Goal: Task Accomplishment & Management: Manage account settings

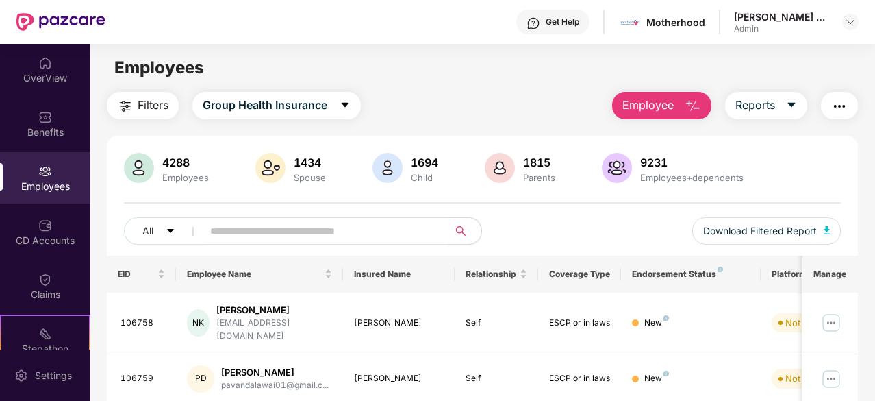
click at [654, 105] on span "Employee" at bounding box center [648, 105] width 51 height 17
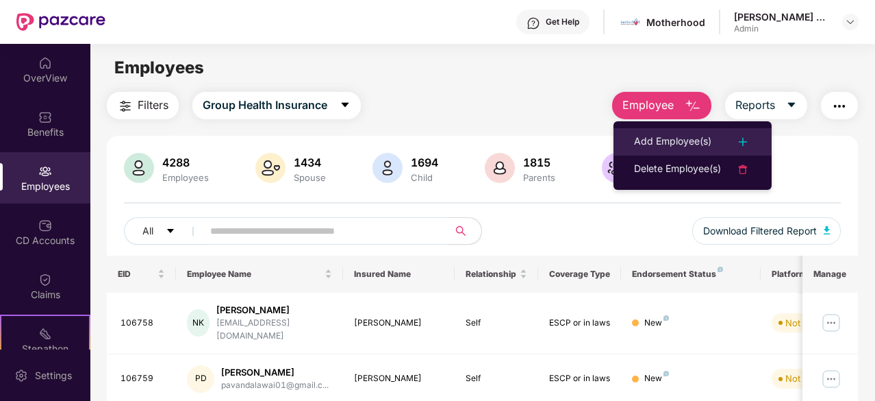
click at [678, 138] on div "Add Employee(s)" at bounding box center [672, 142] width 77 height 16
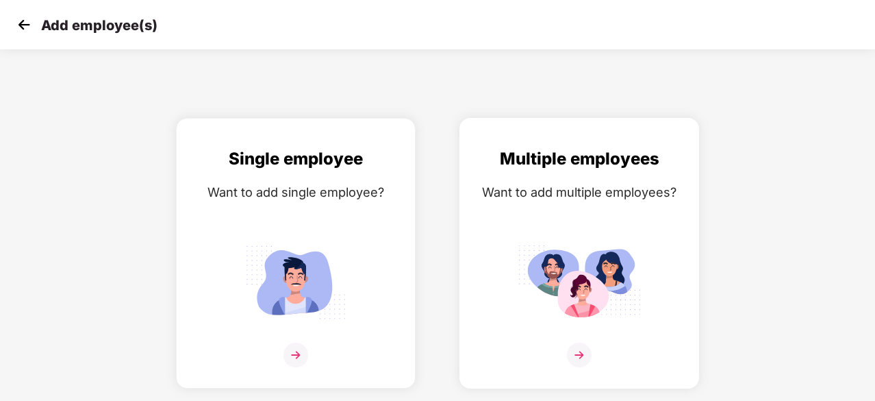
click at [647, 192] on div "Want to add multiple employees?" at bounding box center [579, 192] width 211 height 20
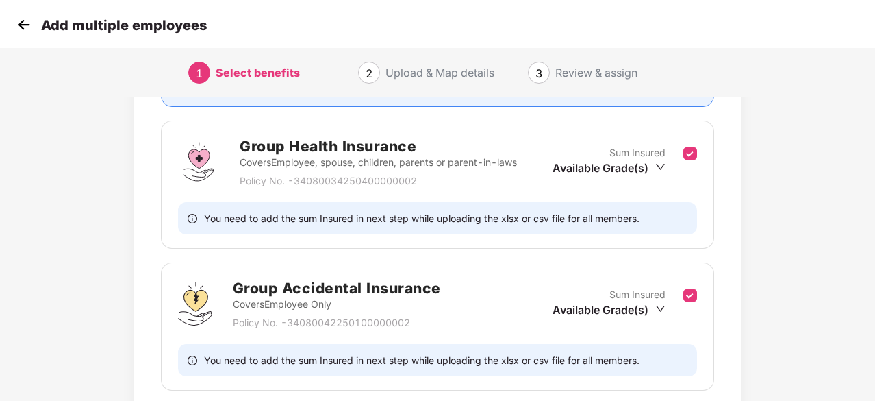
scroll to position [292, 0]
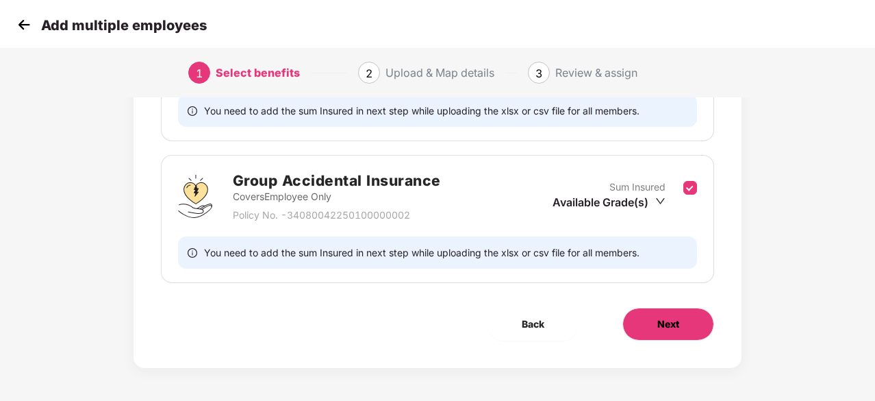
click at [668, 328] on span "Next" at bounding box center [668, 323] width 22 height 15
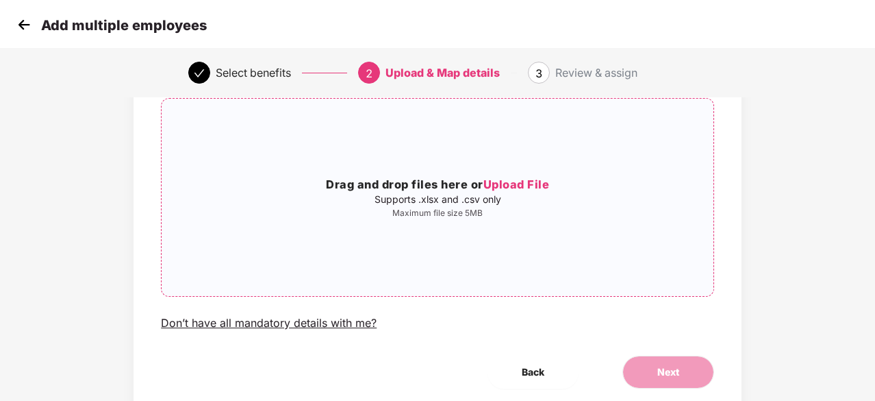
scroll to position [149, 0]
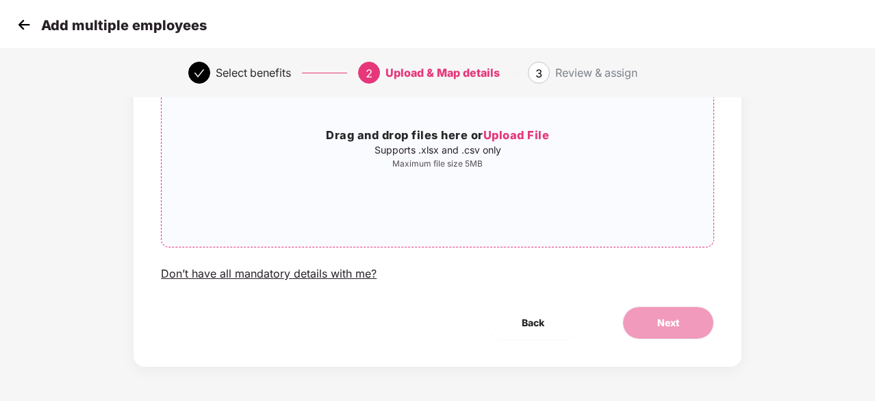
click at [530, 135] on span "Upload File" at bounding box center [517, 135] width 66 height 14
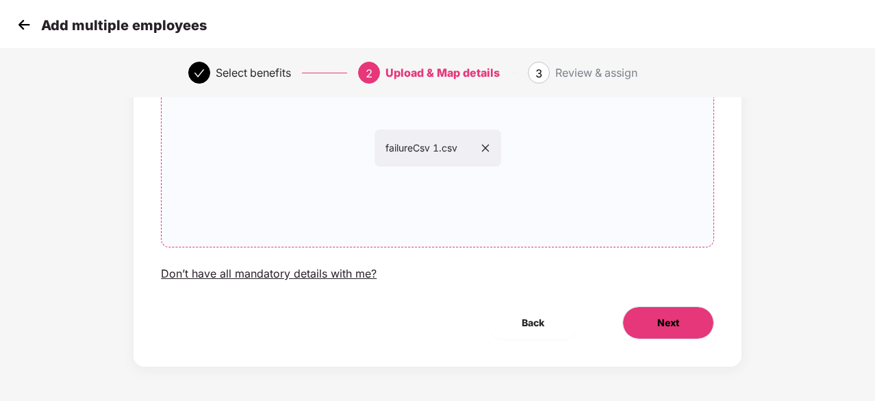
click at [683, 317] on button "Next" at bounding box center [669, 322] width 92 height 33
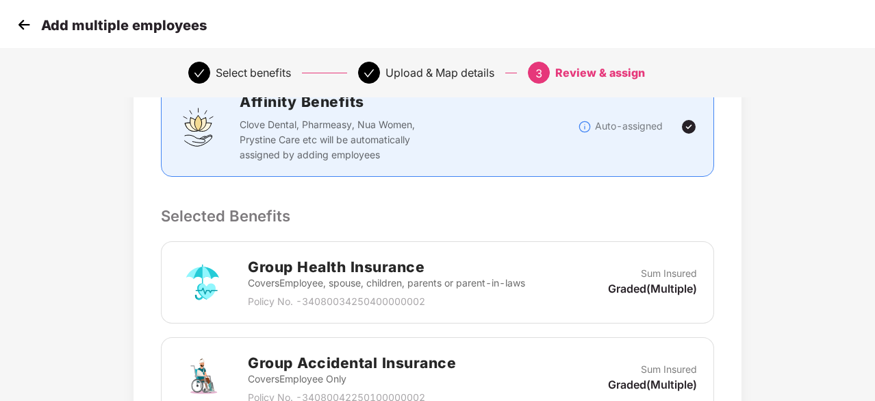
scroll to position [471, 0]
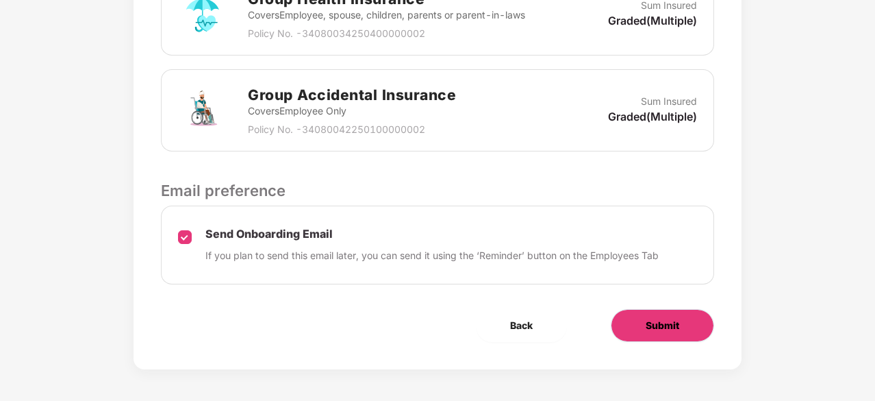
click at [640, 328] on button "Submit" at bounding box center [662, 325] width 103 height 33
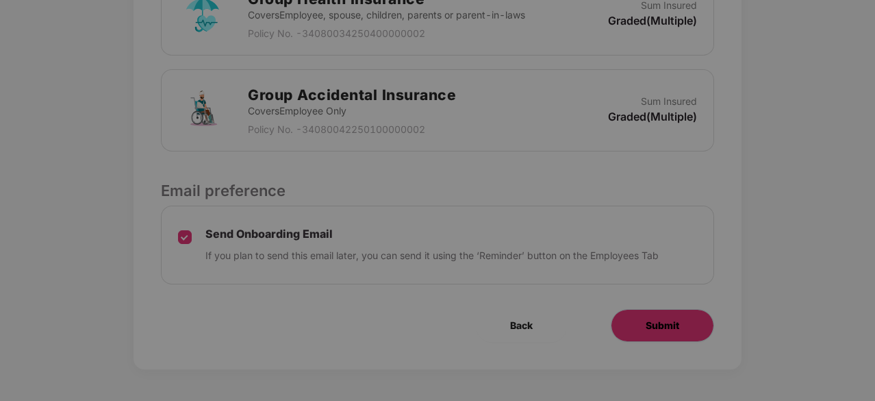
scroll to position [0, 0]
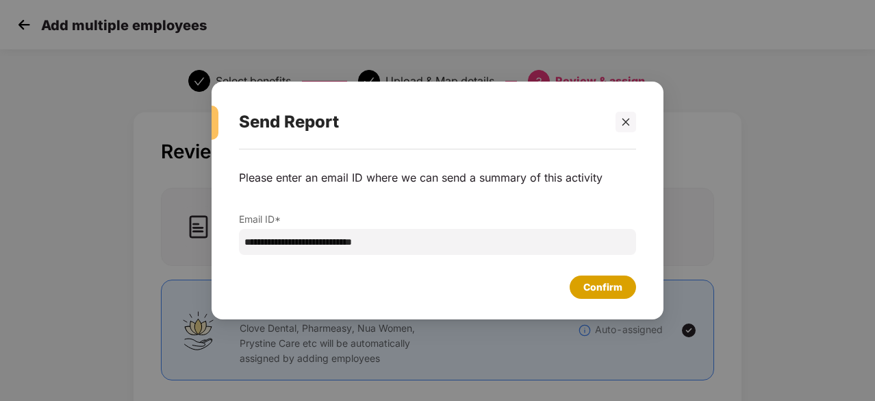
click at [597, 290] on div "Confirm" at bounding box center [603, 286] width 39 height 15
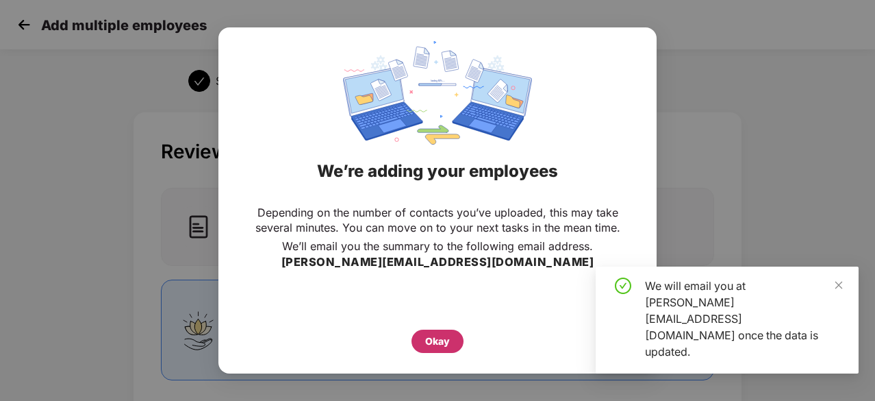
click at [437, 344] on div "Okay" at bounding box center [437, 341] width 25 height 15
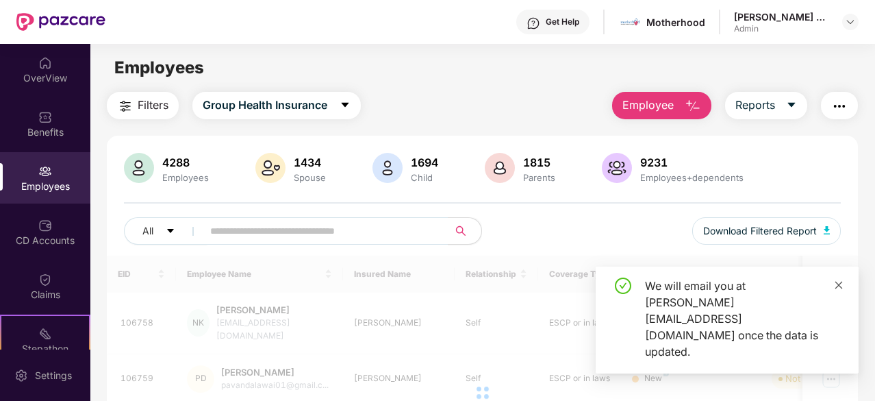
click at [840, 288] on icon "close" at bounding box center [840, 285] width 8 height 8
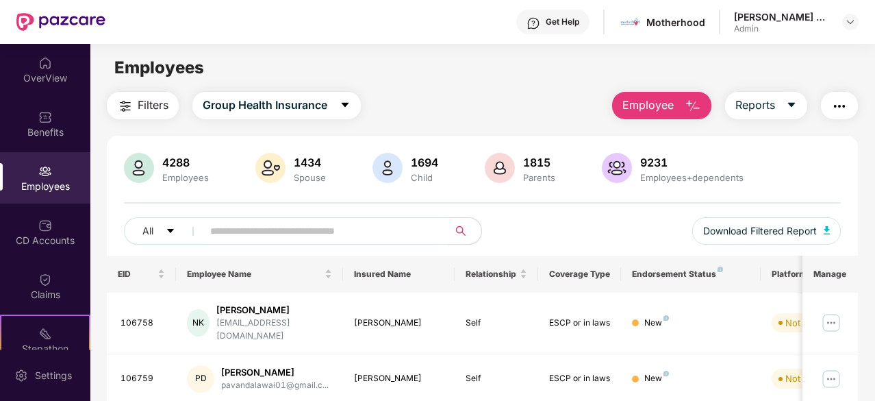
click at [675, 110] on button "Employee" at bounding box center [661, 105] width 99 height 27
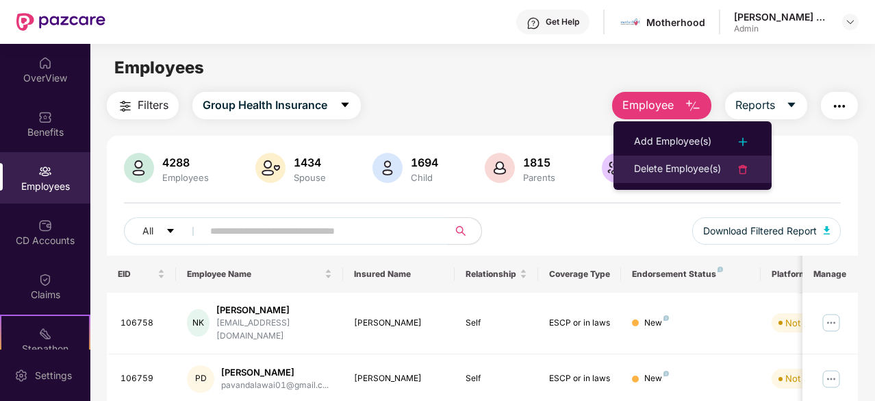
click at [676, 160] on li "Delete Employee(s)" at bounding box center [693, 168] width 158 height 27
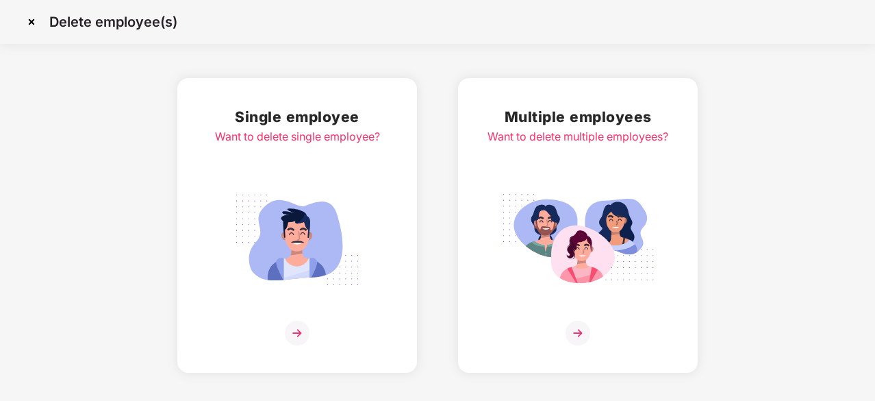
click at [573, 175] on div "Multiple employees Want to delete multiple employees?" at bounding box center [578, 225] width 181 height 240
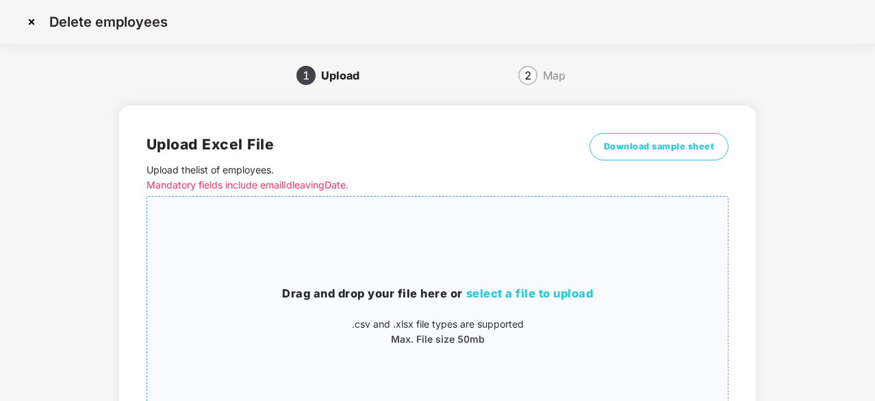
scroll to position [137, 0]
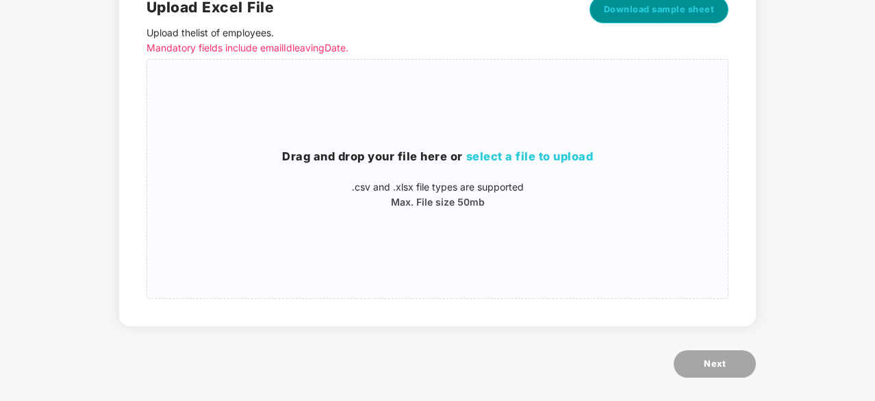
click at [677, 8] on span "Download sample sheet" at bounding box center [659, 10] width 111 height 14
click at [534, 153] on span "select a file to upload" at bounding box center [529, 156] width 127 height 14
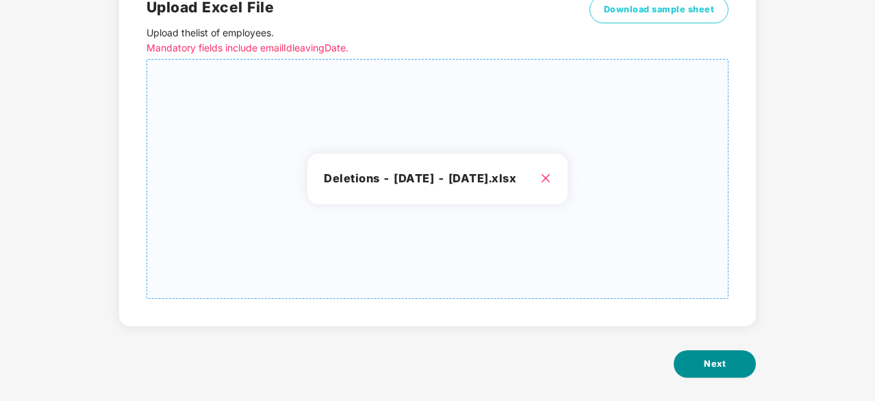
click at [705, 362] on span "Next" at bounding box center [715, 364] width 22 height 14
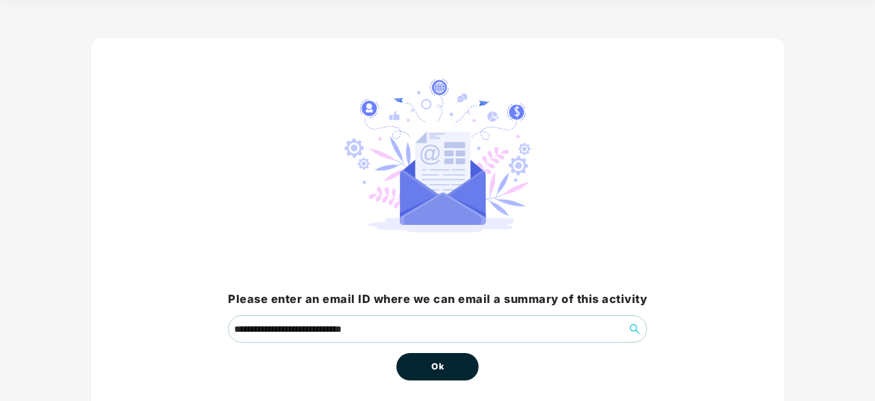
scroll to position [104, 0]
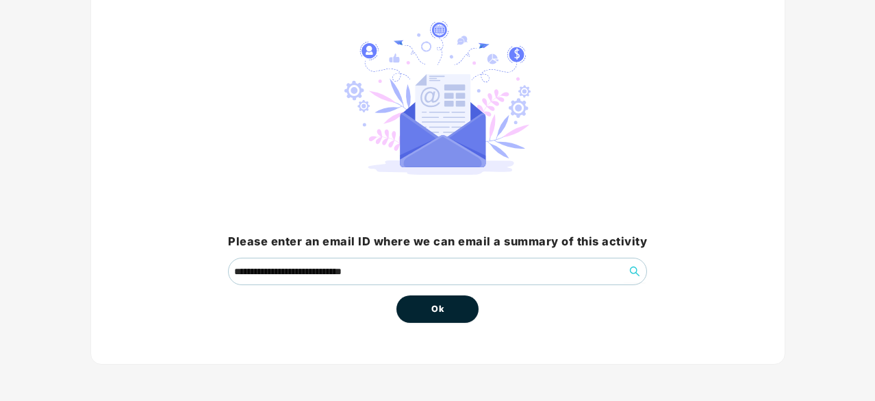
click at [457, 303] on button "Ok" at bounding box center [438, 308] width 82 height 27
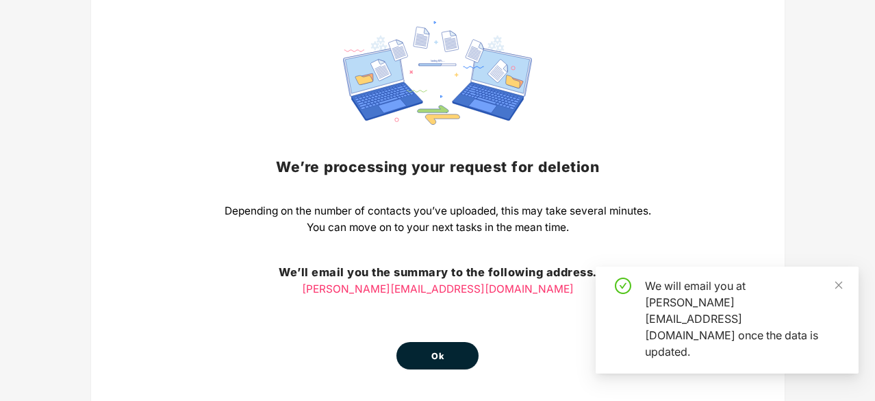
click at [450, 351] on button "Ok" at bounding box center [438, 355] width 82 height 27
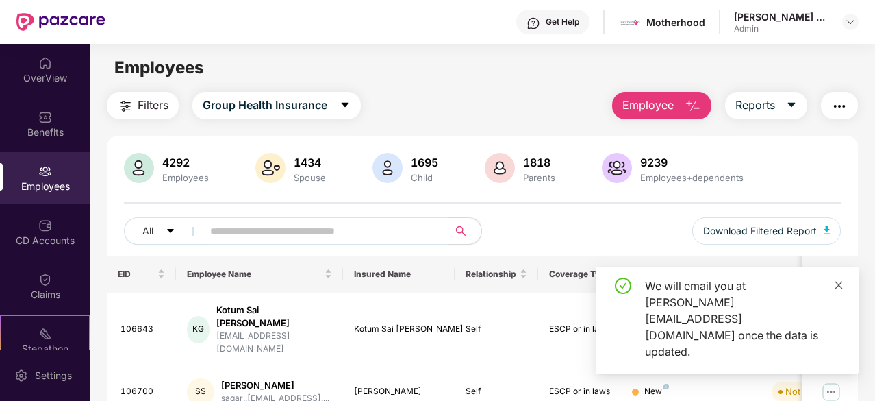
click at [841, 290] on icon "close" at bounding box center [839, 285] width 10 height 10
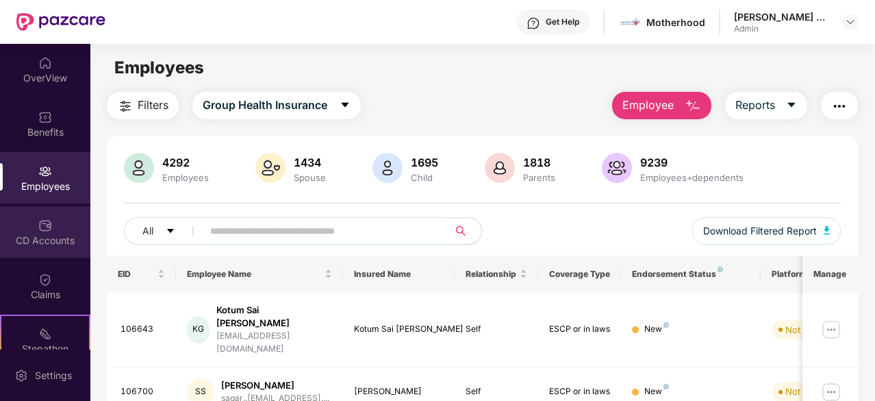
click at [44, 246] on div "CD Accounts" at bounding box center [45, 241] width 90 height 14
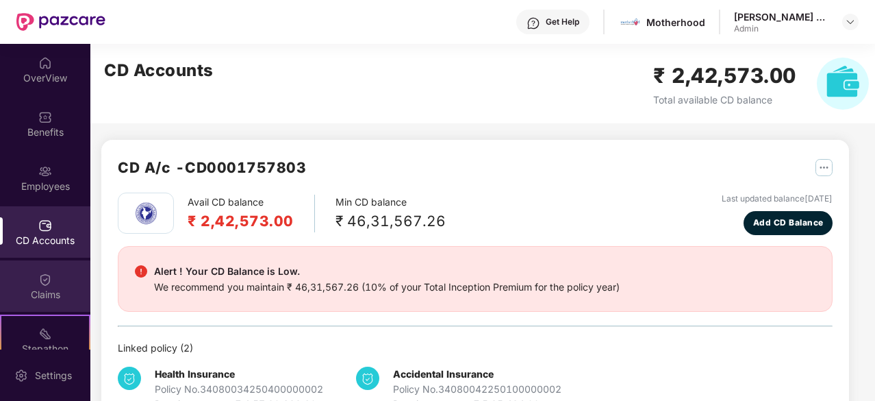
click at [45, 281] on img at bounding box center [45, 280] width 14 height 14
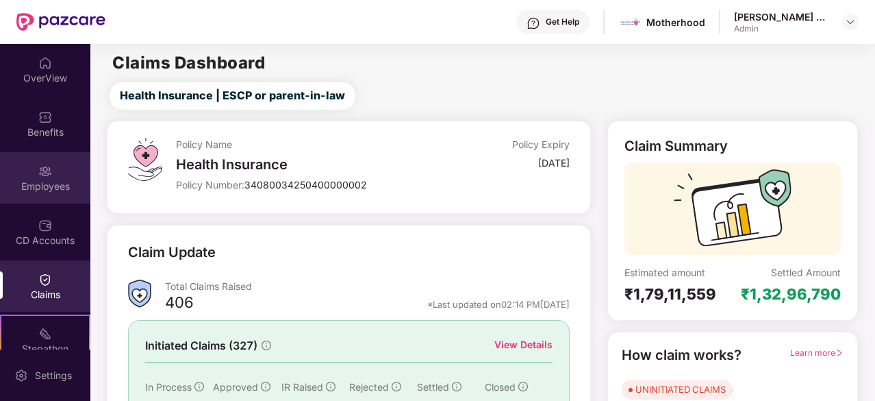
click at [47, 179] on div "Employees" at bounding box center [45, 186] width 90 height 14
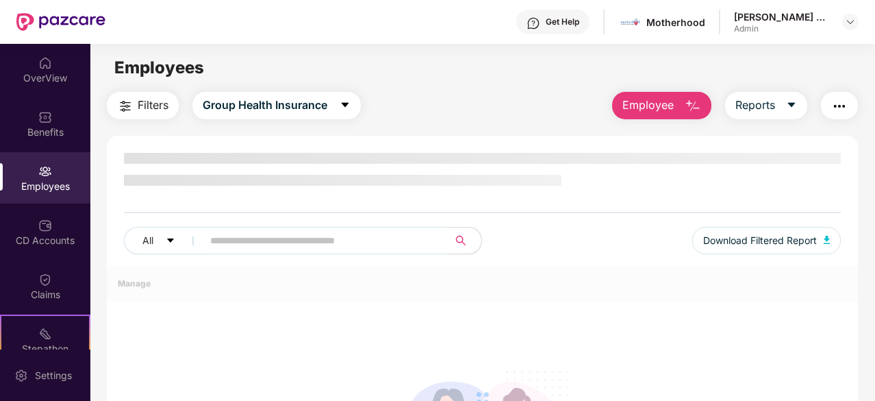
click at [668, 103] on span "Employee" at bounding box center [648, 105] width 51 height 17
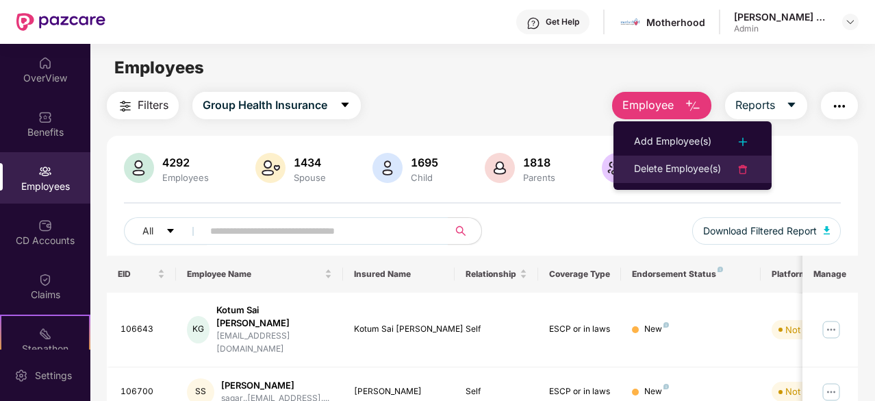
click at [665, 162] on div "Delete Employee(s)" at bounding box center [677, 169] width 87 height 16
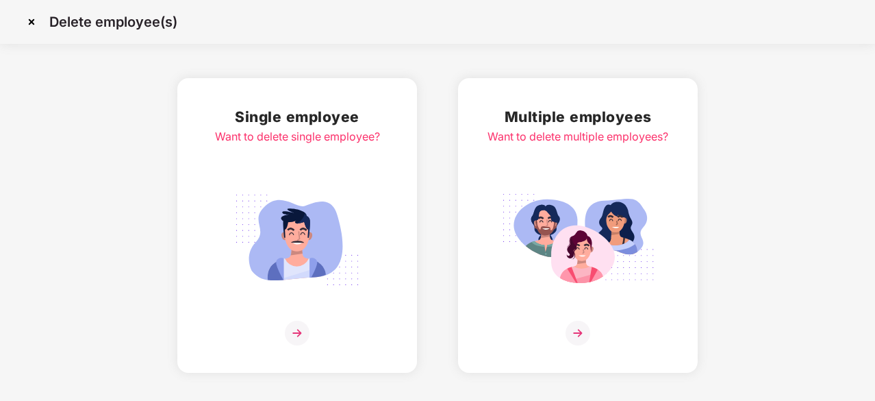
click at [522, 231] on img at bounding box center [577, 239] width 153 height 107
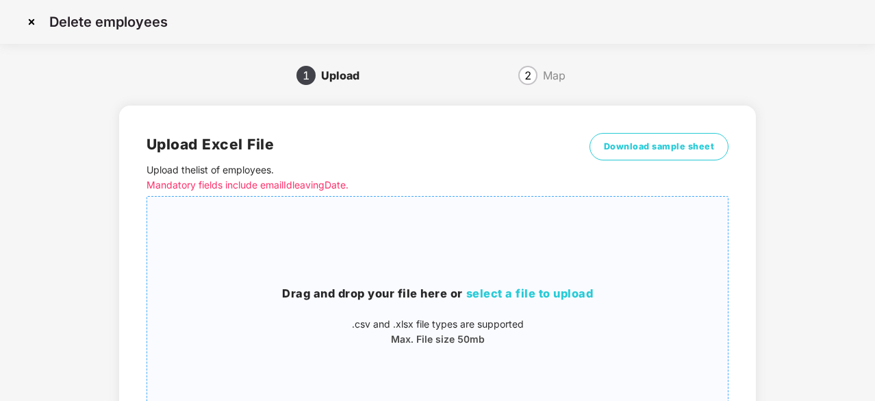
click at [496, 292] on span "select a file to upload" at bounding box center [529, 293] width 127 height 14
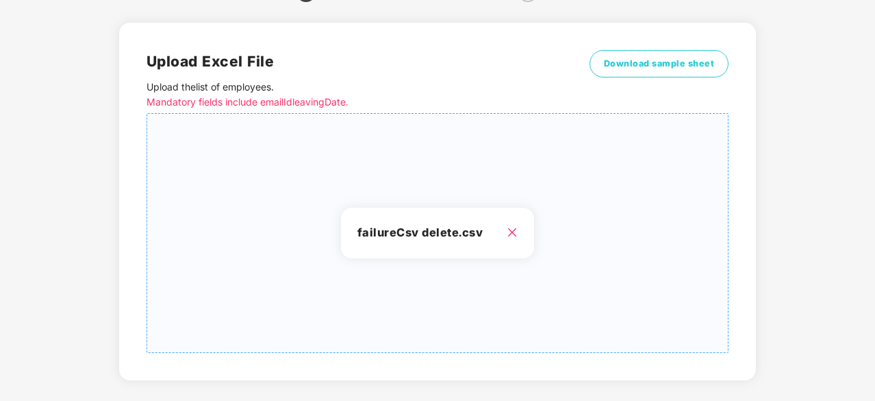
scroll to position [148, 0]
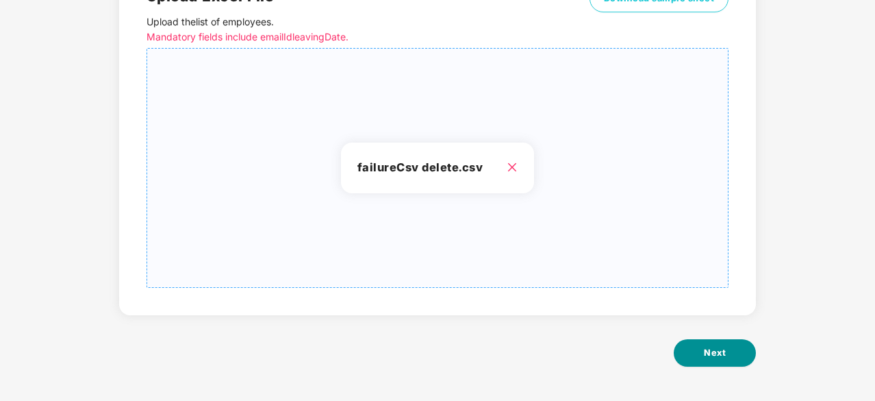
click at [723, 358] on span "Next" at bounding box center [715, 353] width 22 height 14
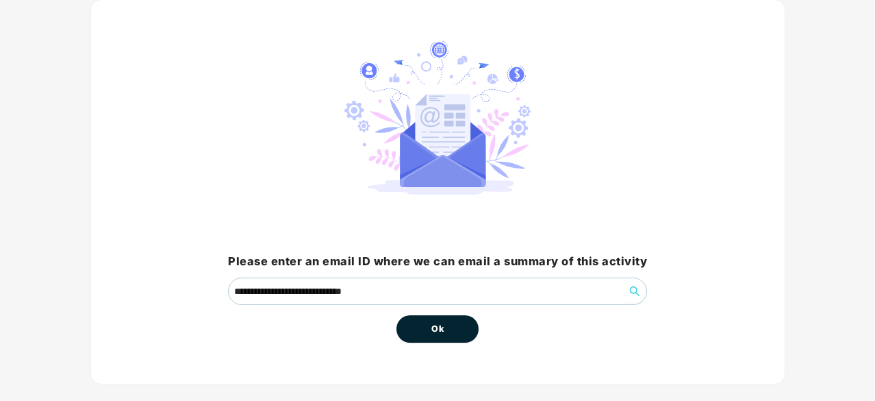
scroll to position [104, 0]
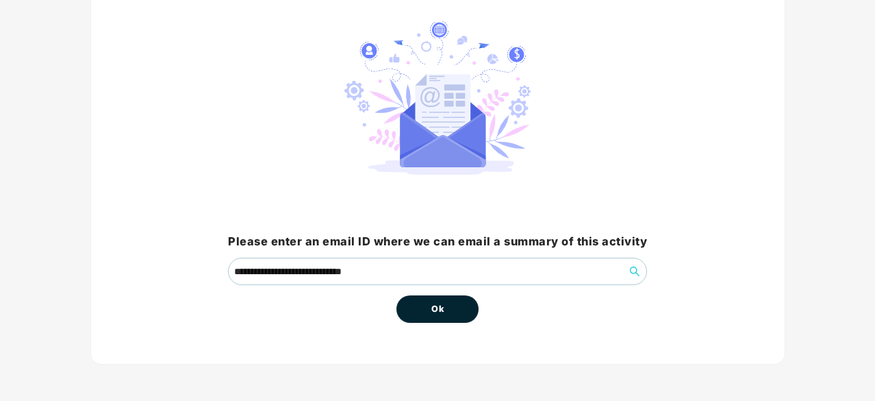
click at [452, 310] on button "Ok" at bounding box center [438, 308] width 82 height 27
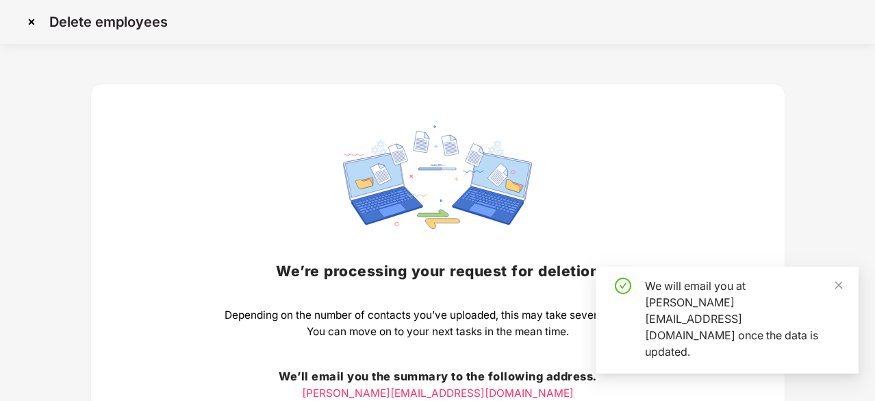
scroll to position [151, 0]
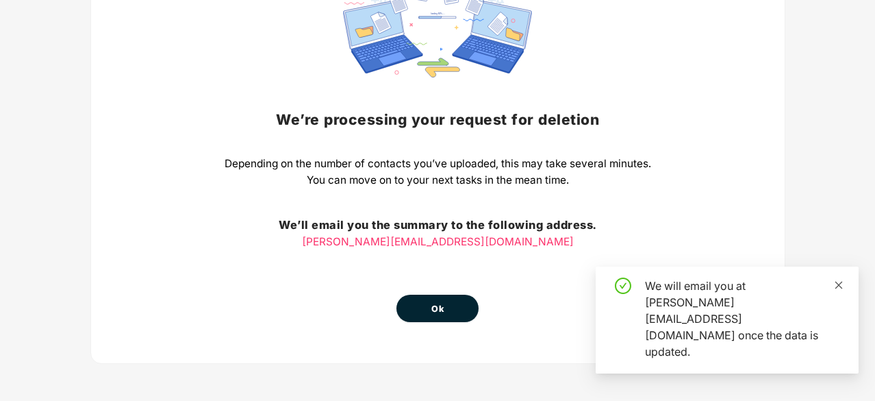
click at [838, 290] on icon "close" at bounding box center [839, 285] width 10 height 10
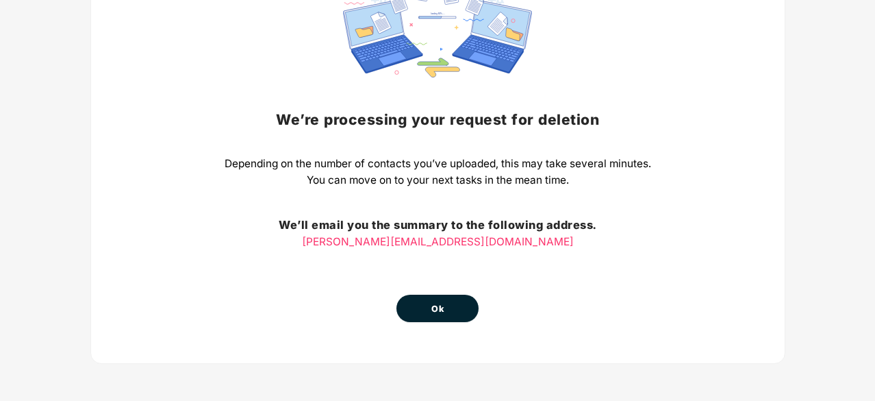
click at [436, 316] on button "Ok" at bounding box center [438, 307] width 82 height 27
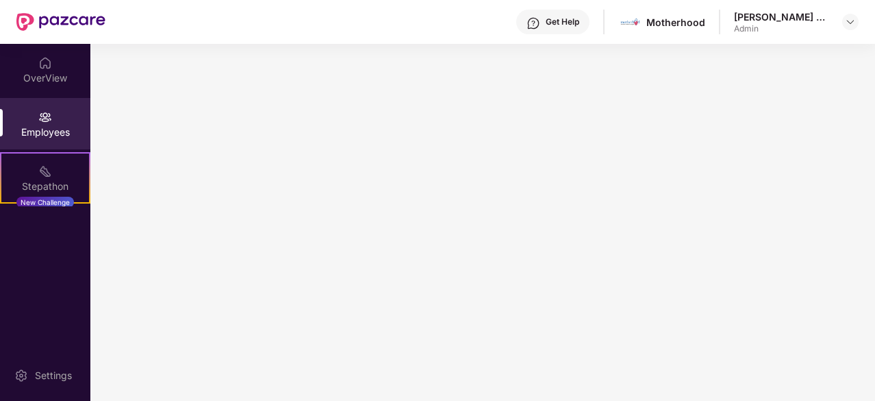
scroll to position [0, 0]
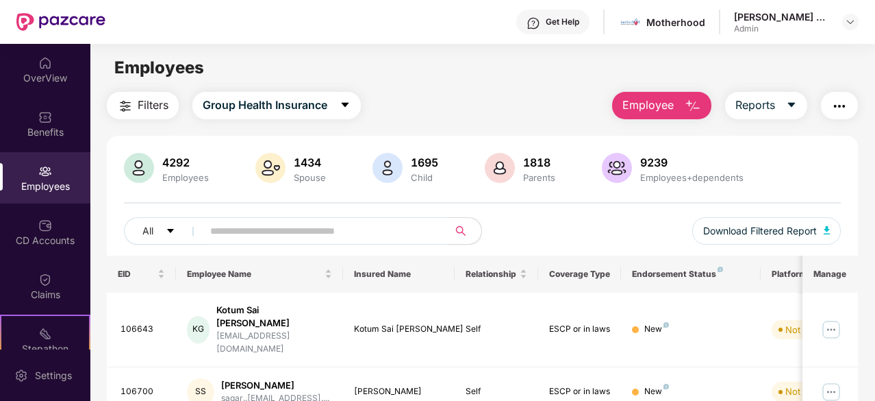
click at [238, 225] on input "text" at bounding box center [320, 231] width 220 height 21
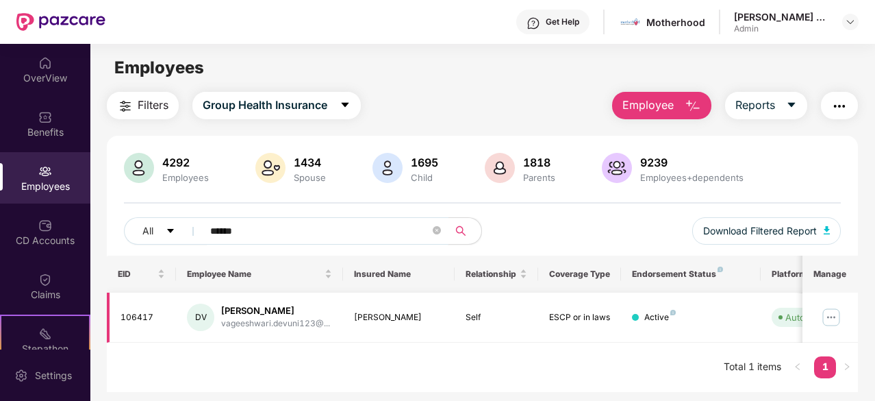
type input "******"
click at [828, 316] on img at bounding box center [831, 317] width 22 height 22
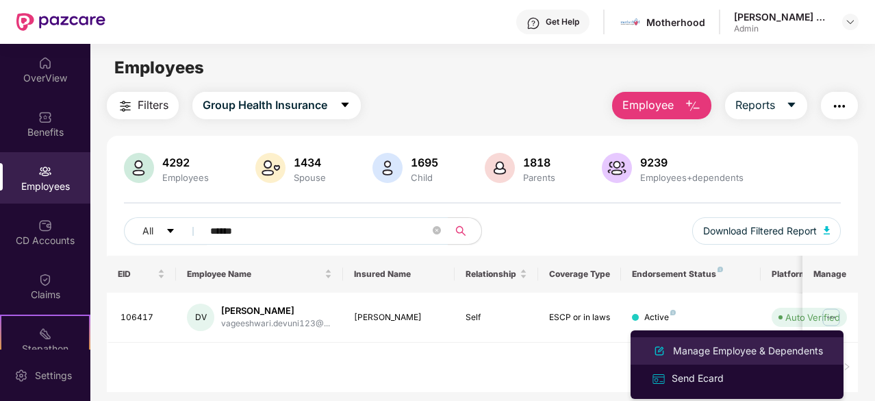
click at [742, 354] on div "Manage Employee & Dependents" at bounding box center [747, 350] width 155 height 15
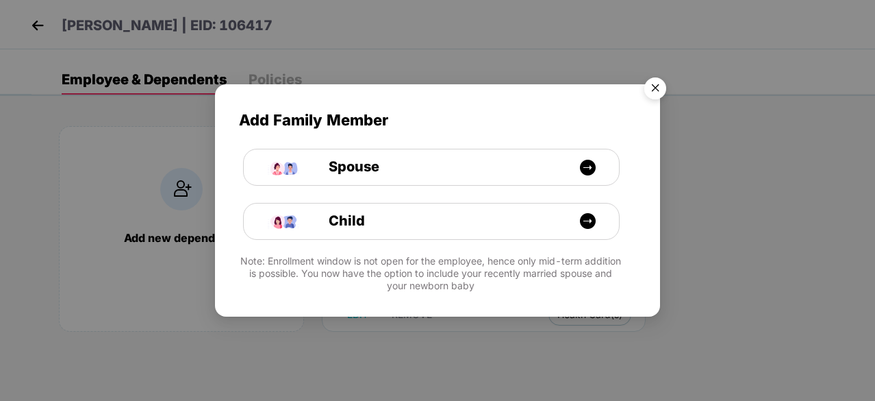
click at [658, 86] on img "Close" at bounding box center [655, 90] width 38 height 38
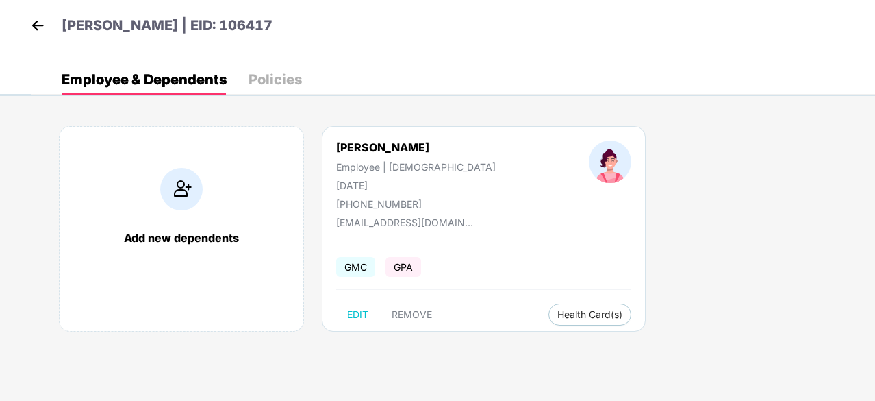
click at [27, 20] on img at bounding box center [37, 25] width 21 height 21
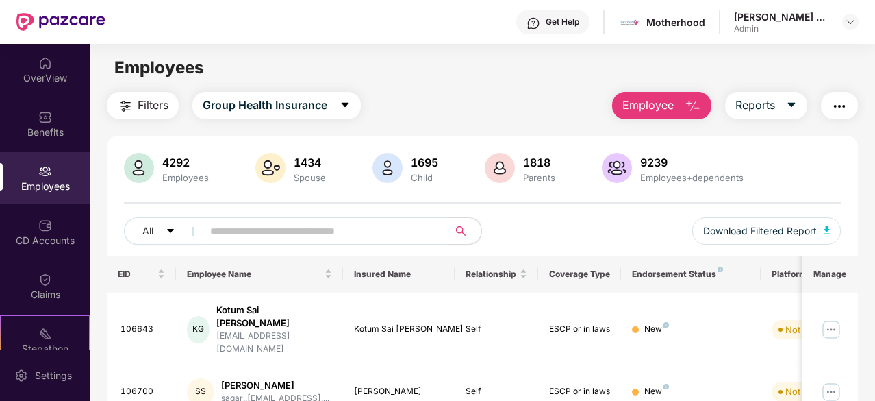
click at [655, 106] on span "Employee" at bounding box center [648, 105] width 51 height 17
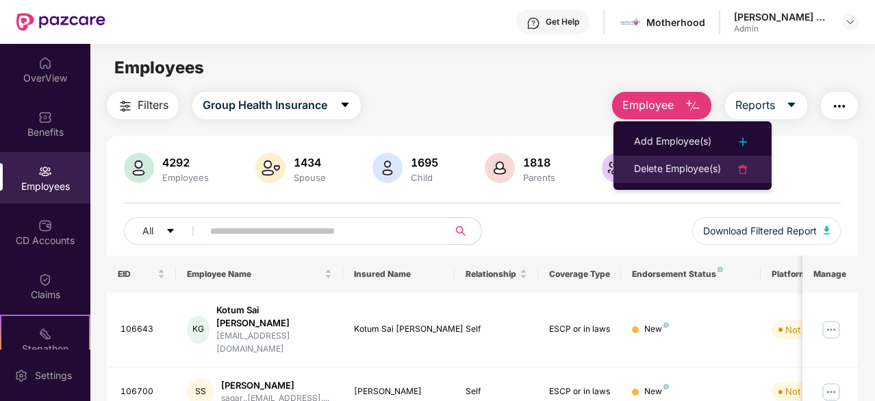
click at [670, 169] on div "Delete Employee(s)" at bounding box center [677, 169] width 87 height 16
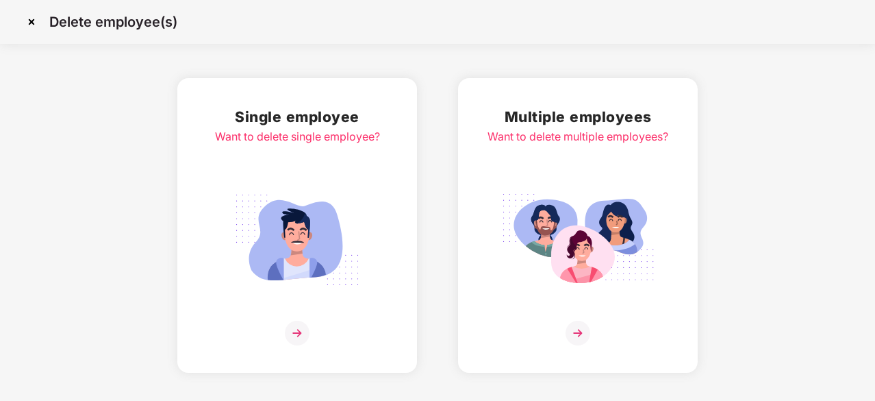
click at [544, 186] on div "Multiple employees Want to delete multiple employees?" at bounding box center [578, 225] width 181 height 240
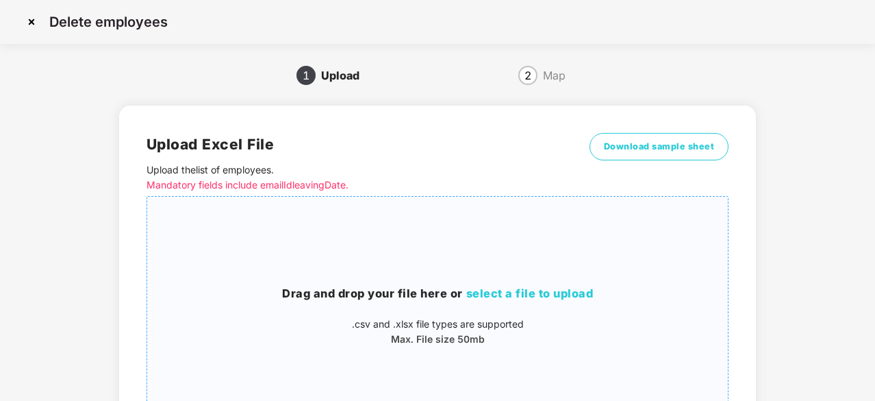
click at [524, 294] on span "select a file to upload" at bounding box center [529, 293] width 127 height 14
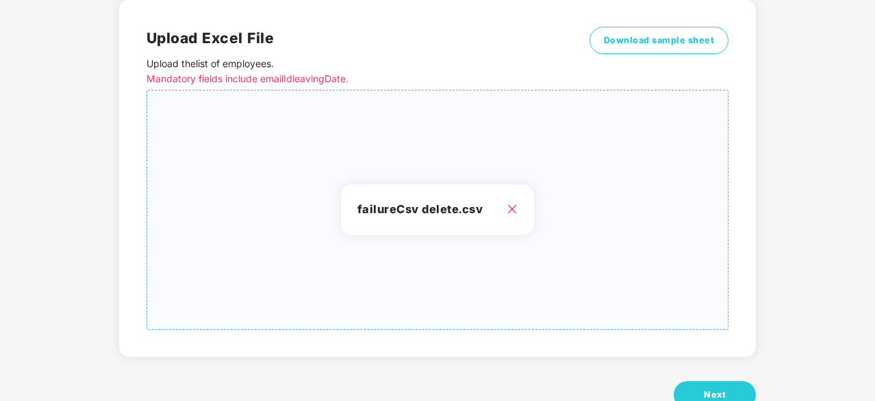
scroll to position [148, 0]
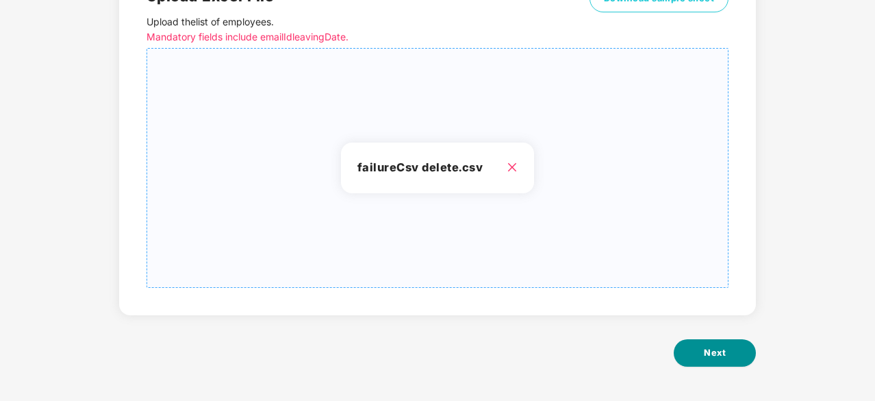
click at [719, 355] on span "Next" at bounding box center [715, 353] width 22 height 14
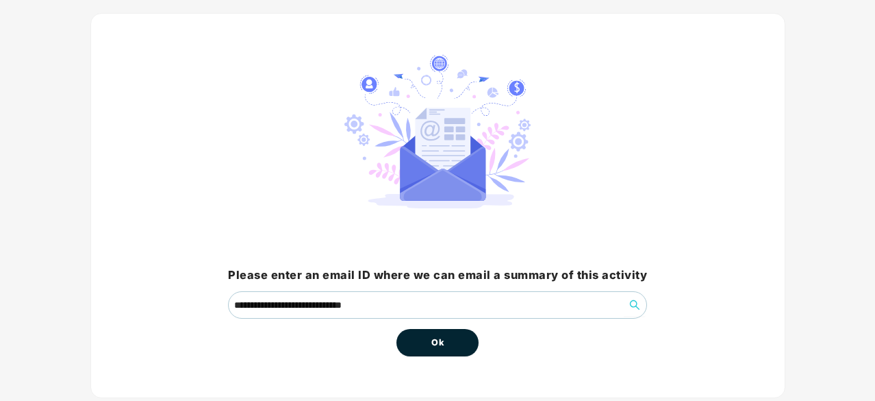
scroll to position [104, 0]
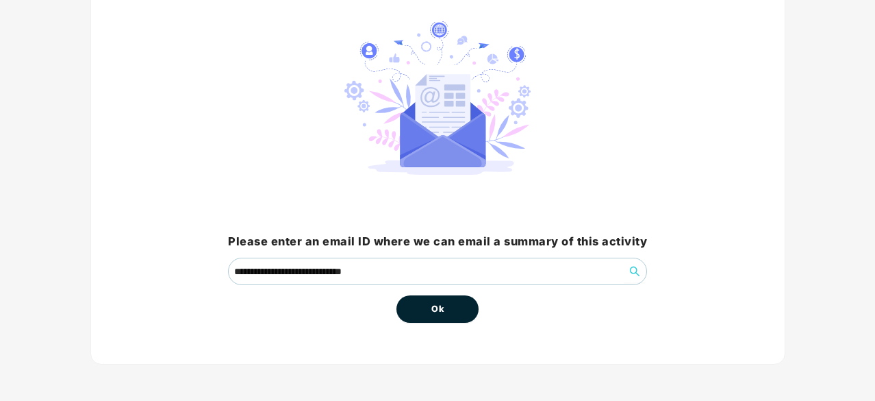
click at [424, 307] on button "Ok" at bounding box center [438, 308] width 82 height 27
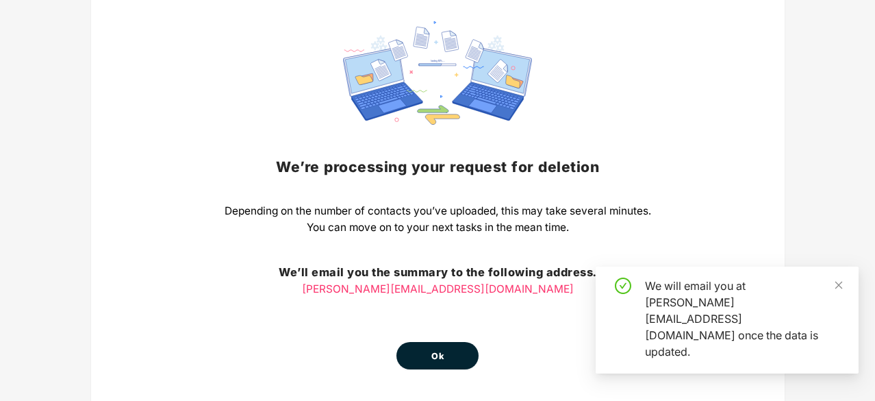
click at [442, 355] on span "Ok" at bounding box center [437, 356] width 12 height 14
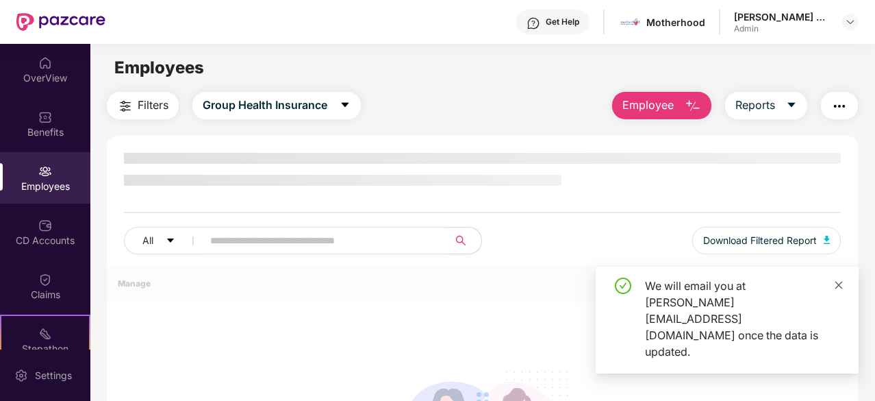
click at [838, 290] on icon "close" at bounding box center [839, 285] width 10 height 10
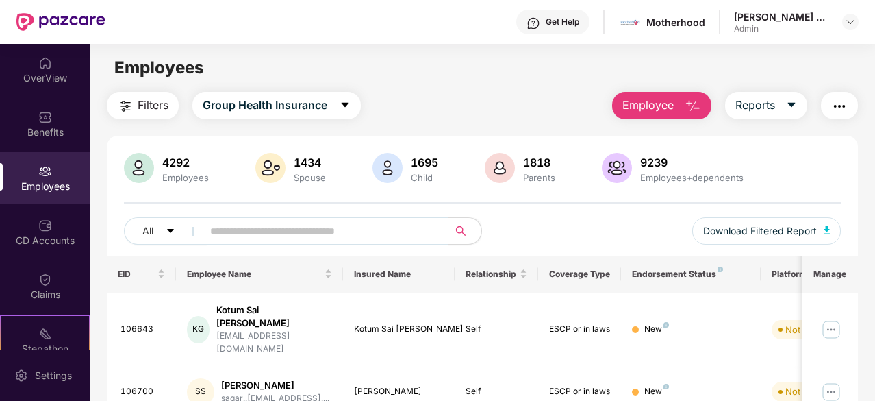
click at [242, 235] on input "text" at bounding box center [320, 231] width 220 height 21
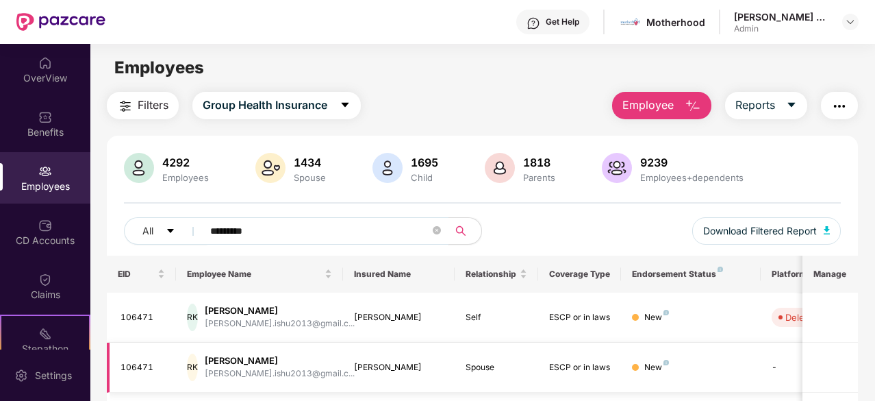
scroll to position [137, 0]
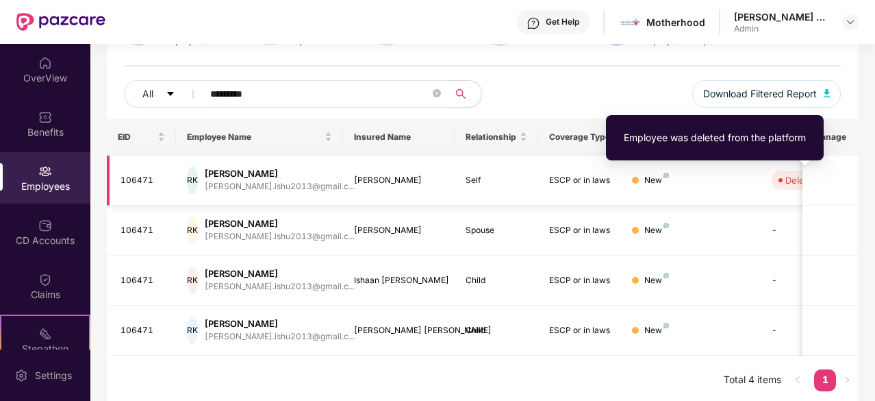
type input "*********"
drag, startPoint x: 790, startPoint y: 179, endPoint x: 845, endPoint y: 207, distance: 62.2
click at [845, 207] on td at bounding box center [830, 230] width 55 height 50
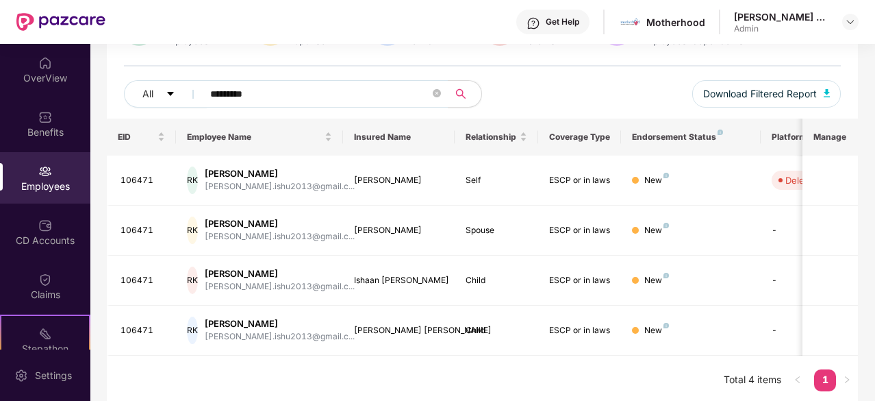
click at [827, 139] on th "Manage" at bounding box center [830, 136] width 55 height 37
click at [818, 187] on td at bounding box center [830, 180] width 55 height 50
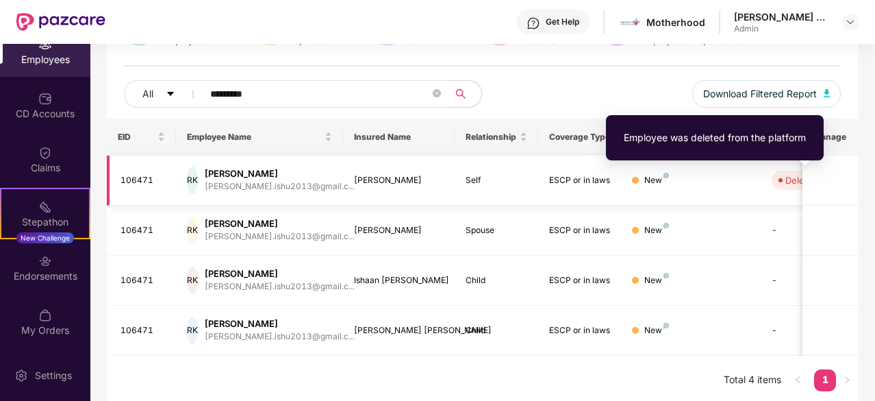
click at [790, 181] on div "Deleted" at bounding box center [802, 180] width 33 height 14
click at [786, 179] on div "Deleted" at bounding box center [802, 180] width 33 height 14
drag, startPoint x: 783, startPoint y: 179, endPoint x: 801, endPoint y: 203, distance: 30.4
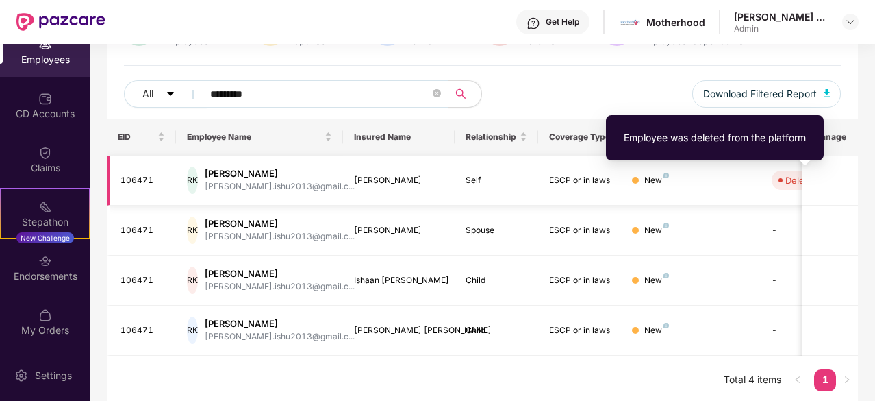
click at [801, 203] on td "Deleted" at bounding box center [809, 180] width 97 height 50
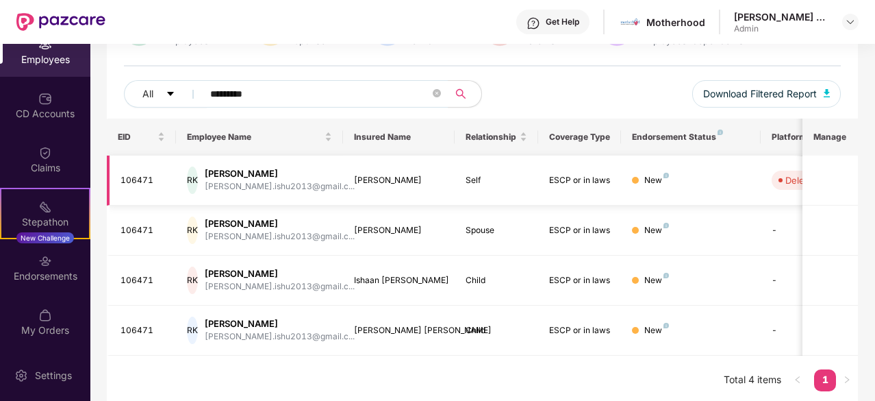
click at [786, 179] on div "Deleted" at bounding box center [802, 180] width 33 height 14
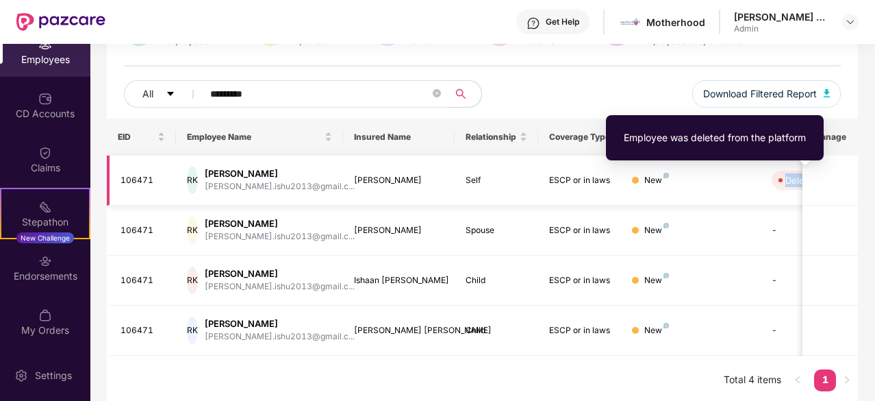
click at [786, 179] on div "Deleted" at bounding box center [802, 180] width 33 height 14
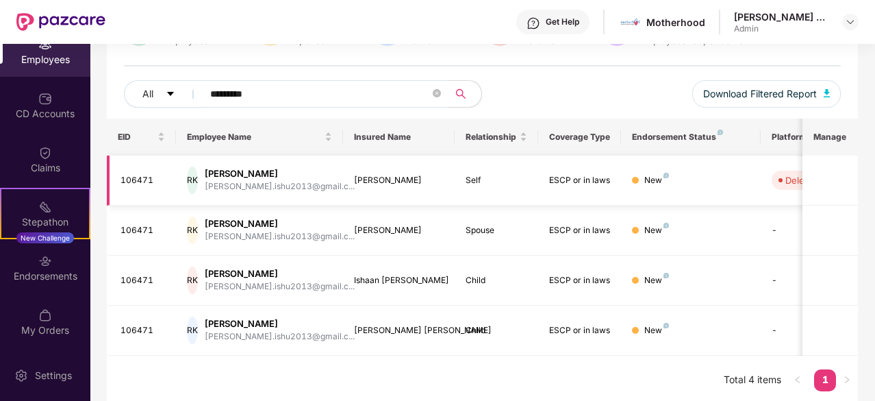
click at [789, 200] on td "Deleted" at bounding box center [809, 180] width 97 height 50
click at [834, 135] on th "Manage" at bounding box center [830, 136] width 55 height 37
click at [788, 162] on td "Deleted" at bounding box center [809, 180] width 97 height 50
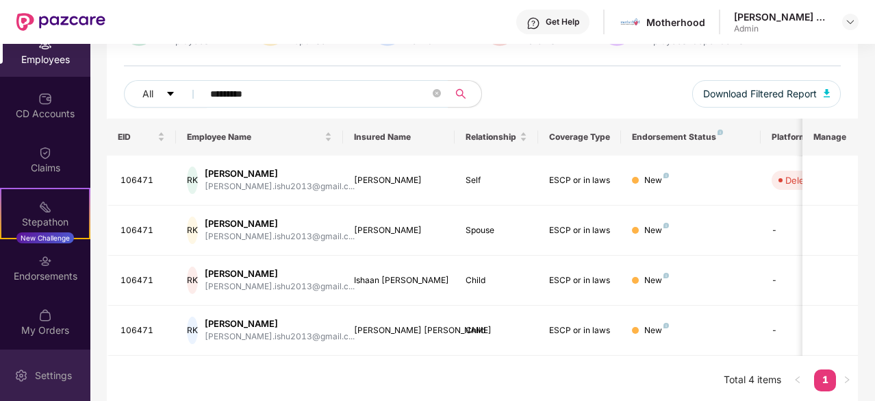
click at [40, 368] on div "Settings" at bounding box center [45, 374] width 90 height 51
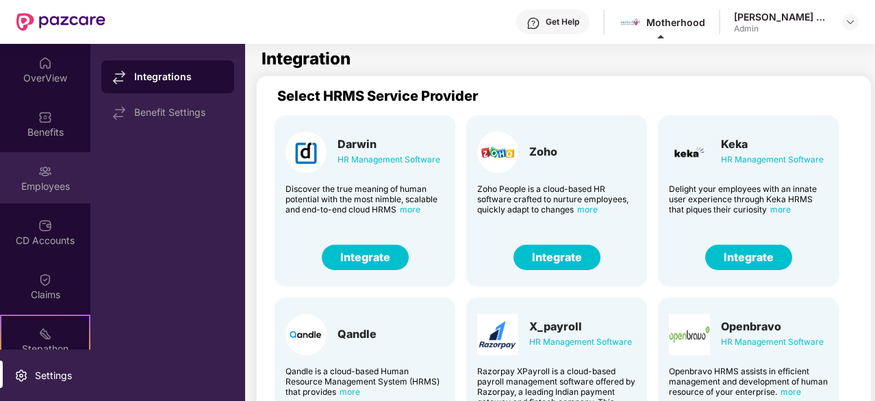
click at [40, 194] on div "Employees" at bounding box center [45, 177] width 90 height 51
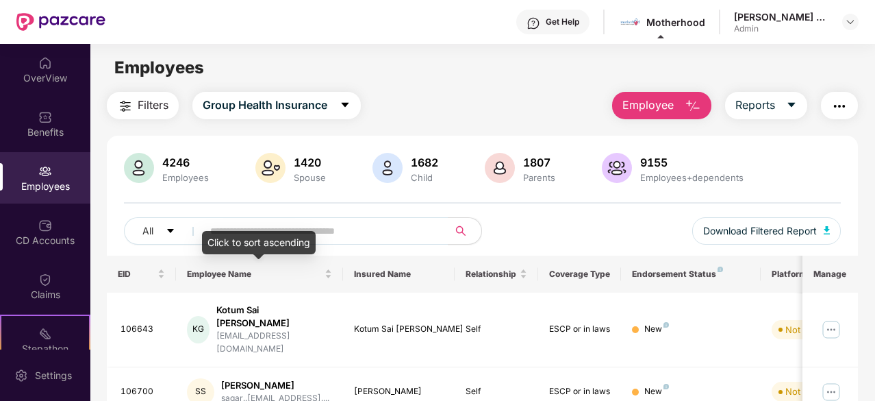
click at [278, 234] on div "Click to sort ascending" at bounding box center [259, 242] width 114 height 23
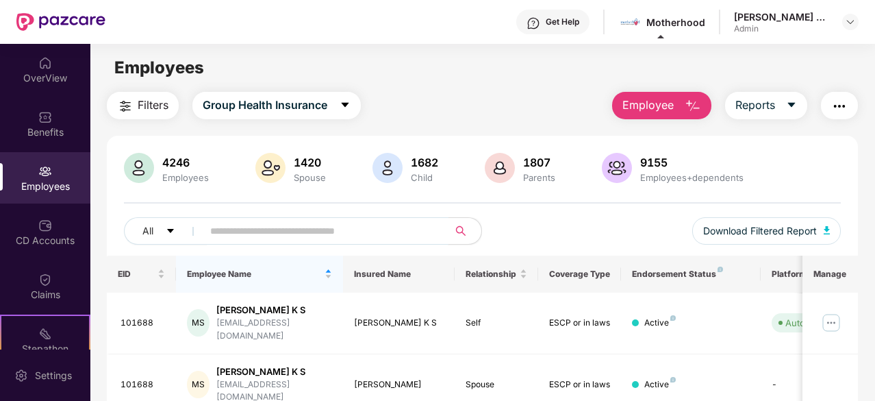
click at [245, 229] on input "text" at bounding box center [320, 231] width 220 height 21
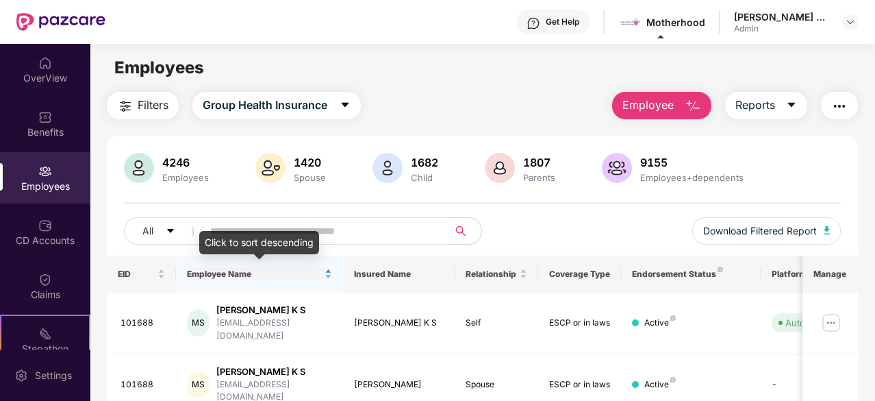
click at [329, 276] on div "Employee Name" at bounding box center [259, 273] width 145 height 13
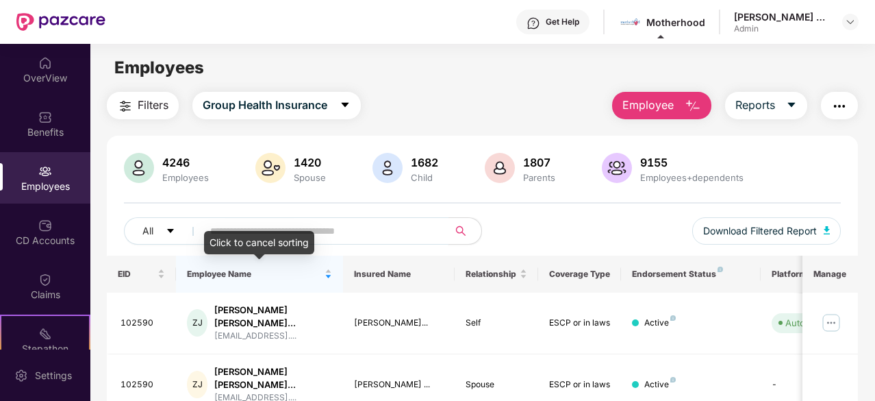
click at [244, 229] on input "text" at bounding box center [320, 231] width 220 height 21
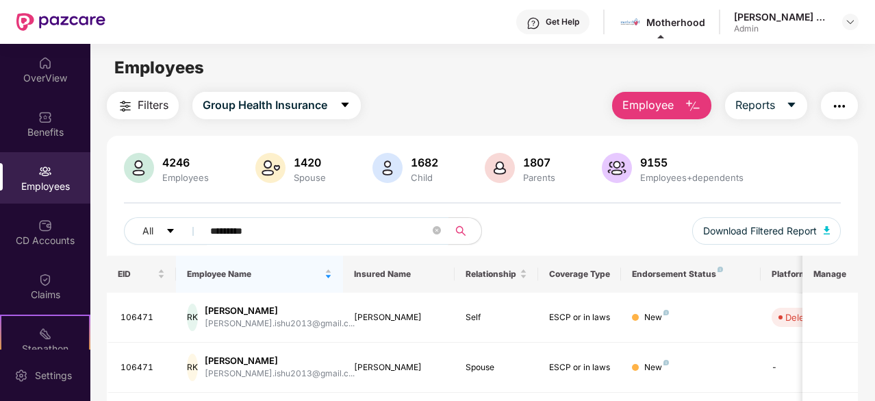
type input "*********"
click at [653, 109] on span "Employee" at bounding box center [648, 105] width 51 height 17
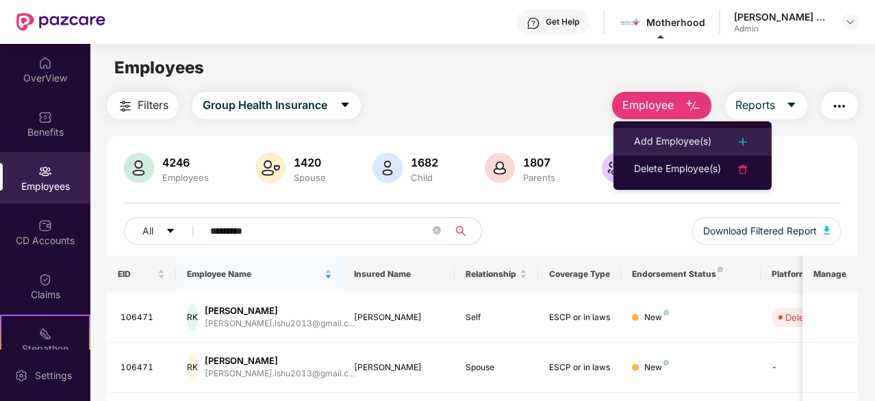
click at [663, 136] on div "Add Employee(s)" at bounding box center [672, 142] width 77 height 16
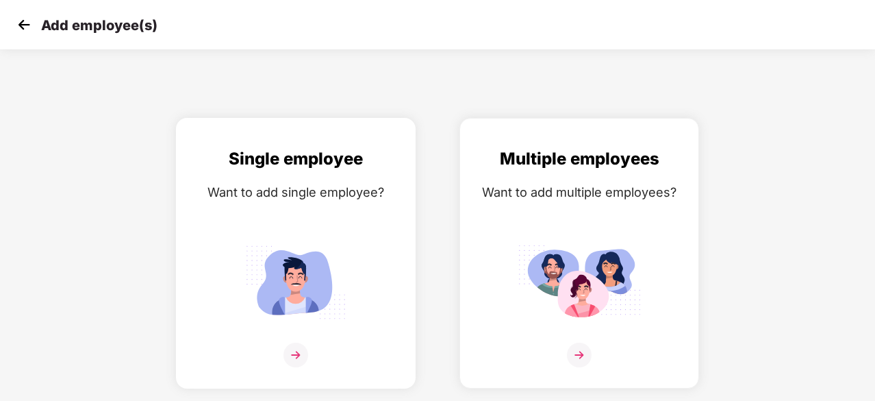
click at [344, 251] on img at bounding box center [295, 282] width 123 height 86
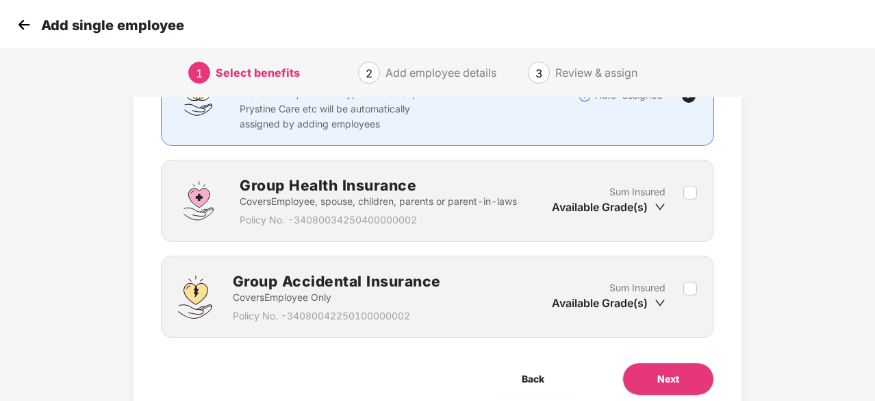
scroll to position [200, 0]
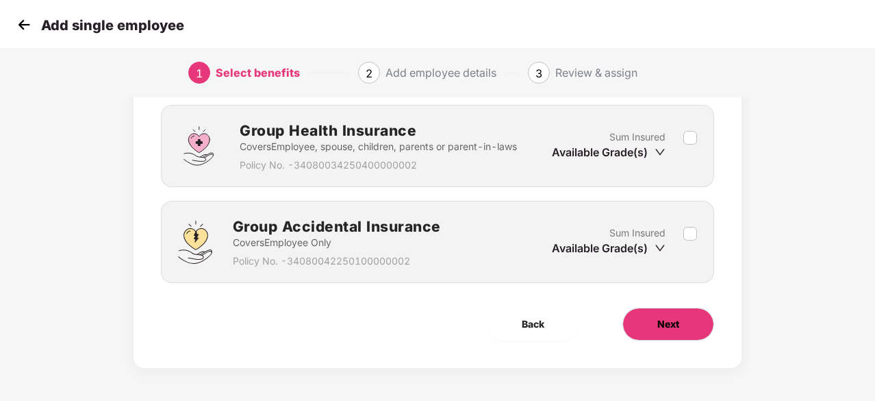
click at [660, 316] on span "Next" at bounding box center [668, 323] width 22 height 15
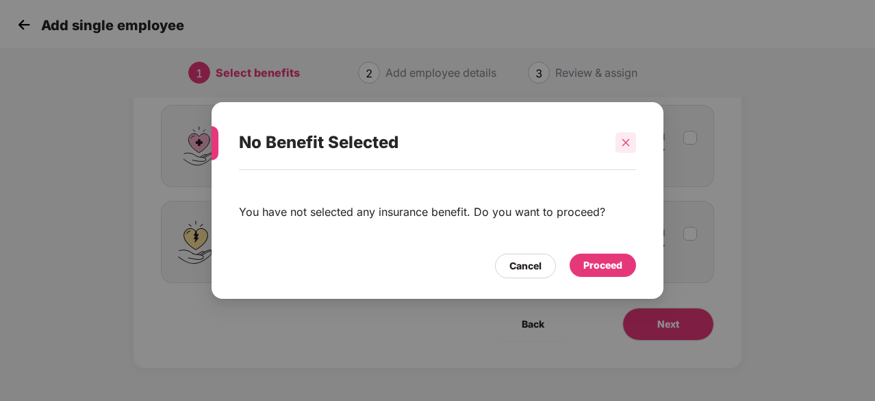
click at [627, 141] on icon "close" at bounding box center [627, 142] width 8 height 8
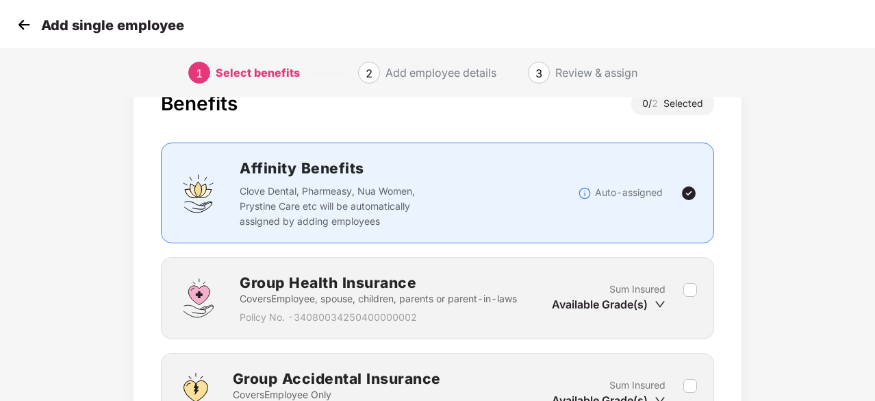
scroll to position [137, 0]
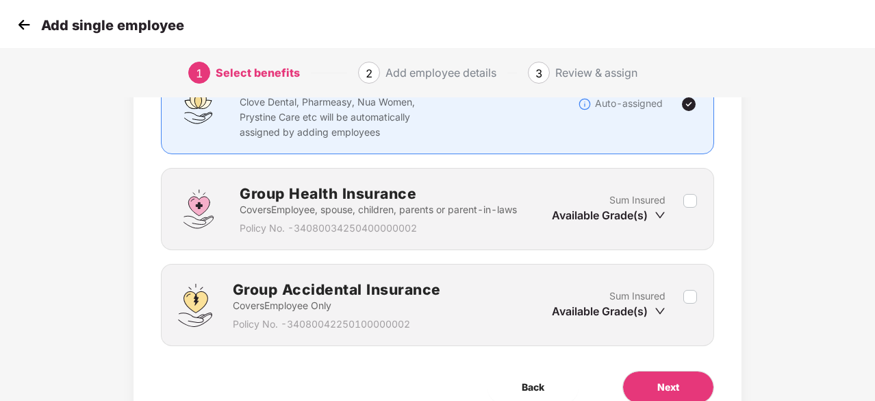
click at [436, 198] on h2 "Group Health Insurance" at bounding box center [378, 193] width 277 height 23
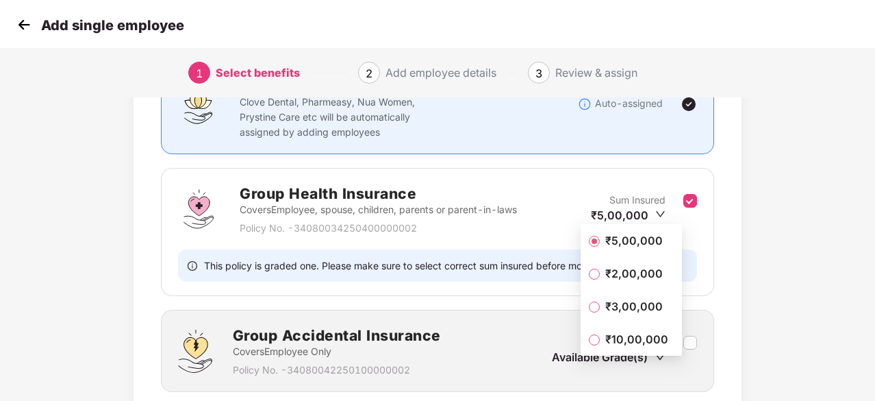
click at [638, 237] on span "₹5,00,000" at bounding box center [634, 240] width 68 height 15
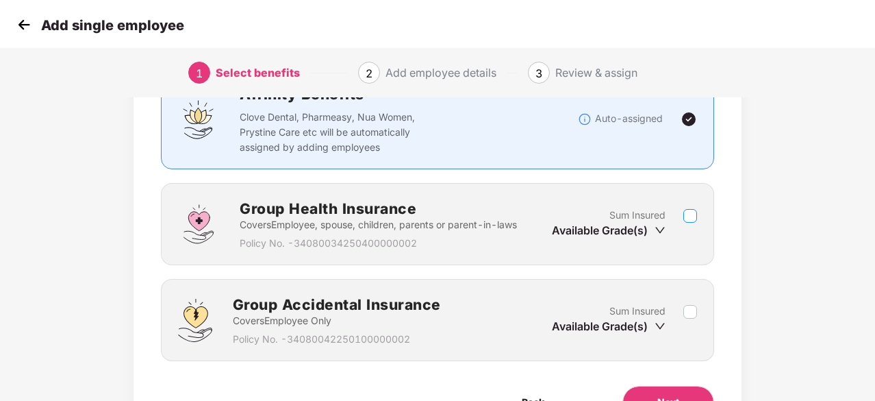
scroll to position [200, 0]
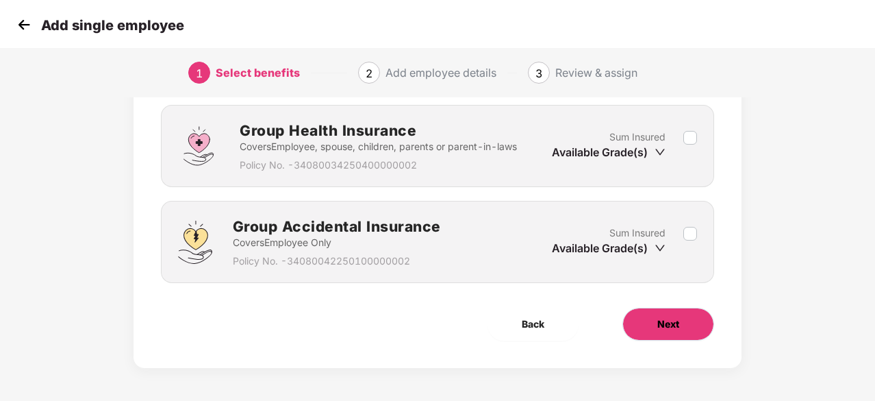
click at [699, 310] on button "Next" at bounding box center [669, 324] width 92 height 33
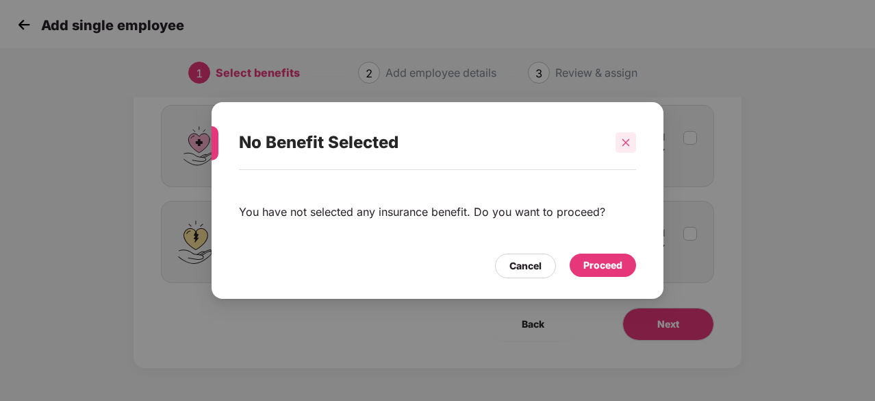
click at [622, 142] on icon "close" at bounding box center [626, 143] width 10 height 10
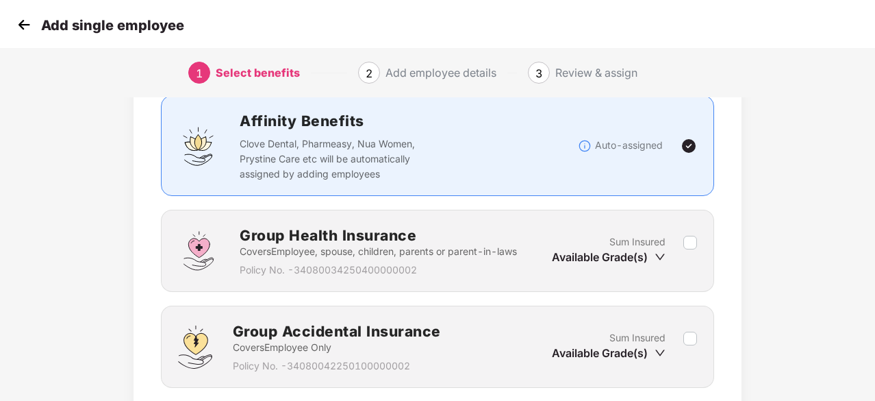
scroll to position [0, 0]
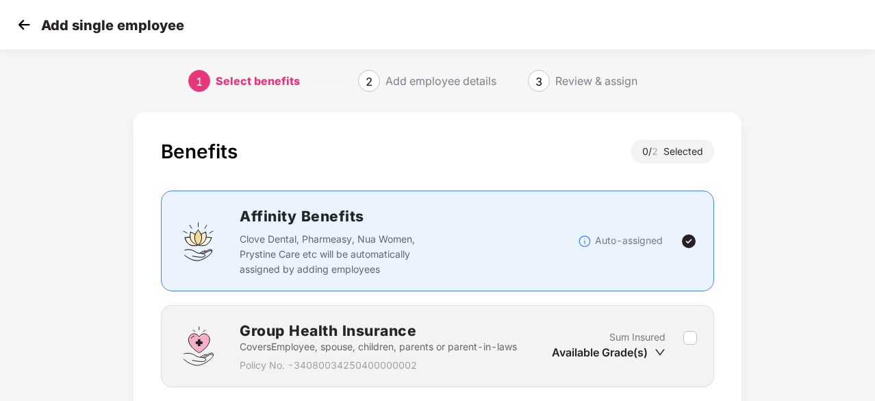
click at [27, 29] on img at bounding box center [24, 24] width 21 height 21
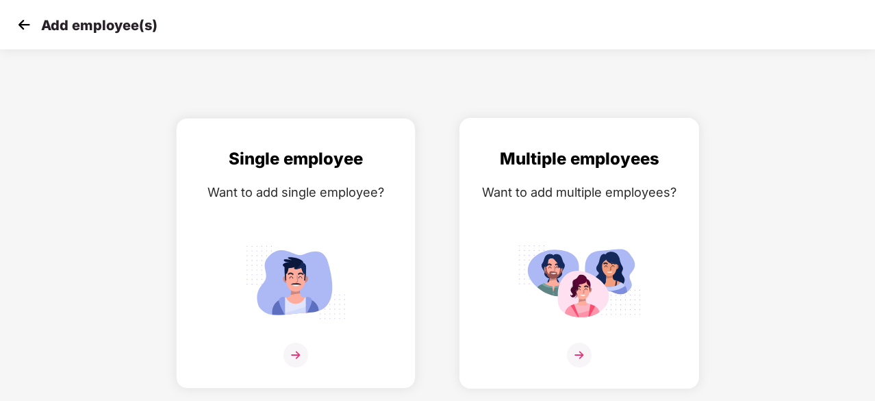
click at [627, 258] on img at bounding box center [579, 282] width 123 height 86
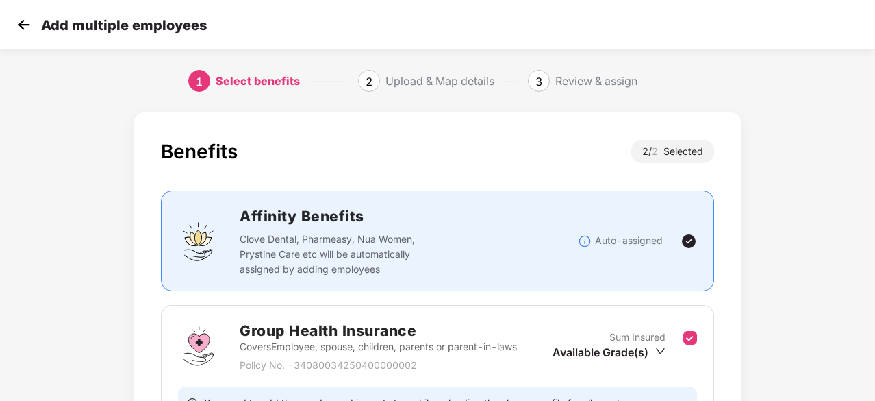
click at [22, 24] on img at bounding box center [24, 24] width 21 height 21
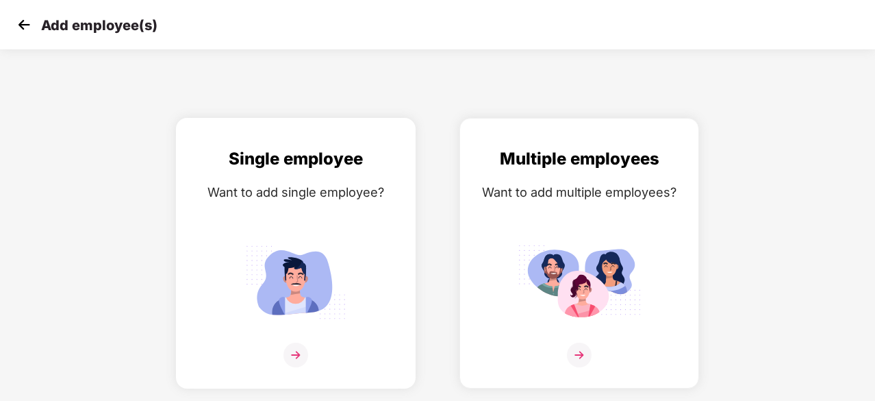
click at [289, 226] on div "Single employee Want to add single employee?" at bounding box center [295, 265] width 211 height 238
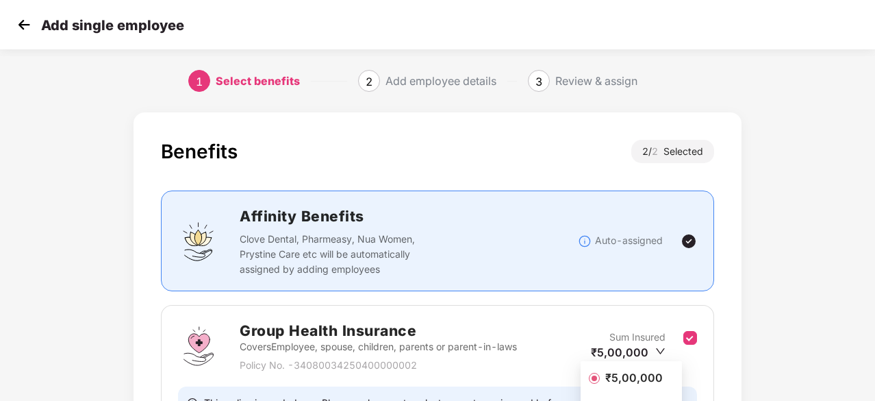
click at [687, 240] on img at bounding box center [689, 241] width 16 height 16
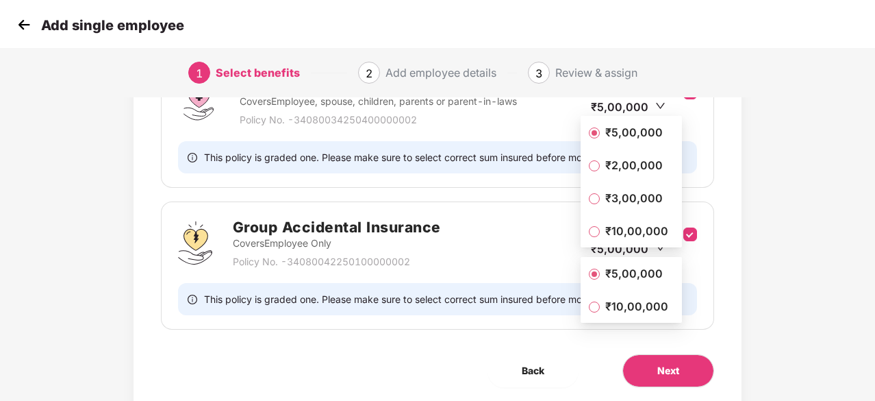
scroll to position [274, 0]
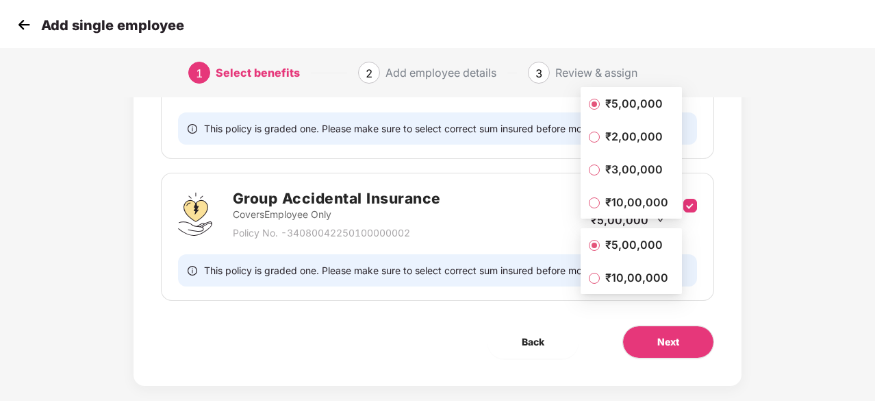
click at [764, 201] on div "Benefits 2 / 2 Selected Affinity Benefits Clove Dental, Pharmeasy, Nua Women, P…" at bounding box center [437, 126] width 729 height 588
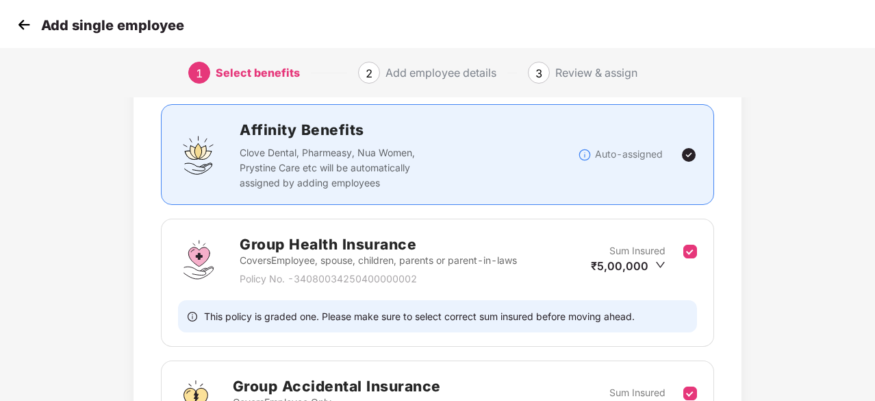
scroll to position [86, 0]
click at [21, 27] on img at bounding box center [24, 24] width 21 height 21
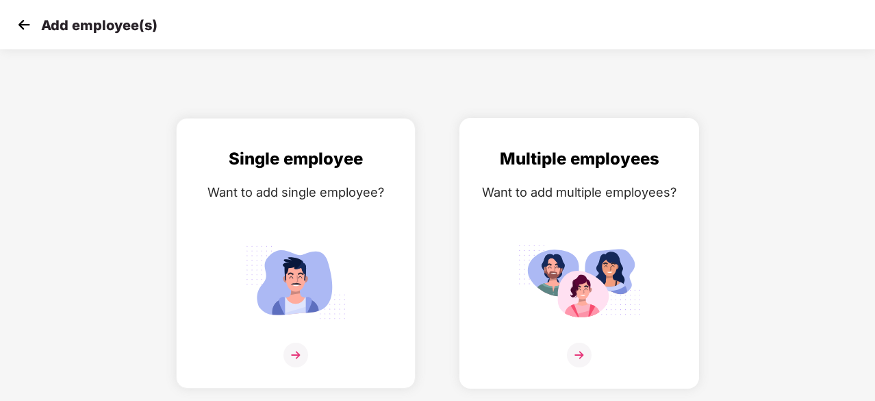
click at [553, 249] on img at bounding box center [579, 282] width 123 height 86
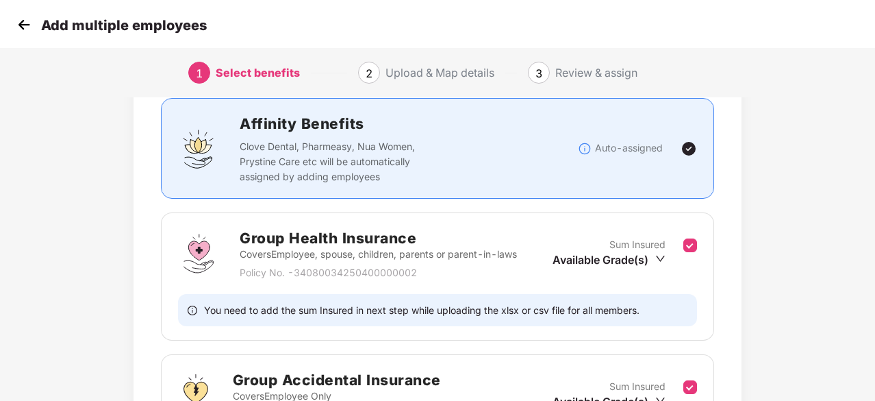
scroll to position [292, 0]
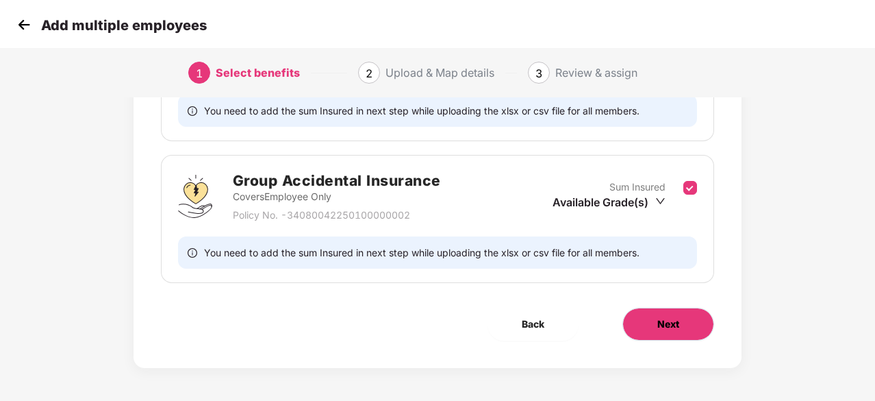
click at [681, 329] on button "Next" at bounding box center [669, 324] width 92 height 33
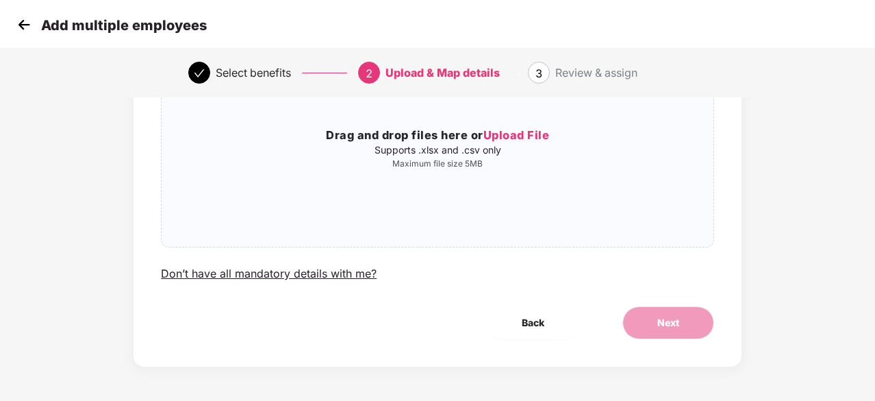
scroll to position [0, 0]
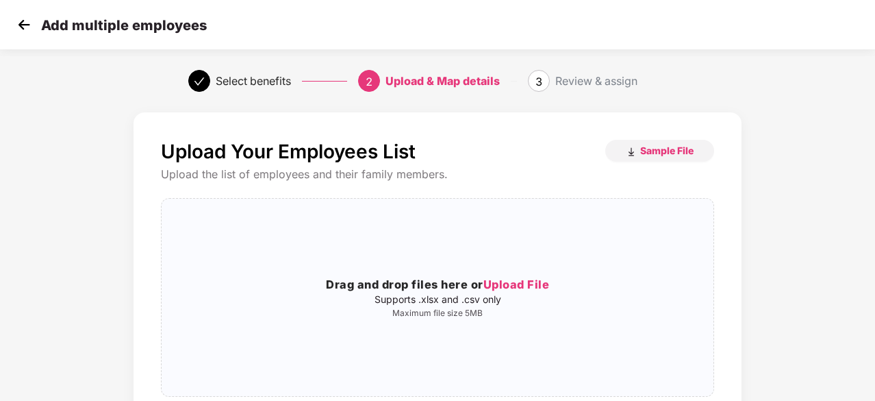
click at [22, 23] on img at bounding box center [24, 24] width 21 height 21
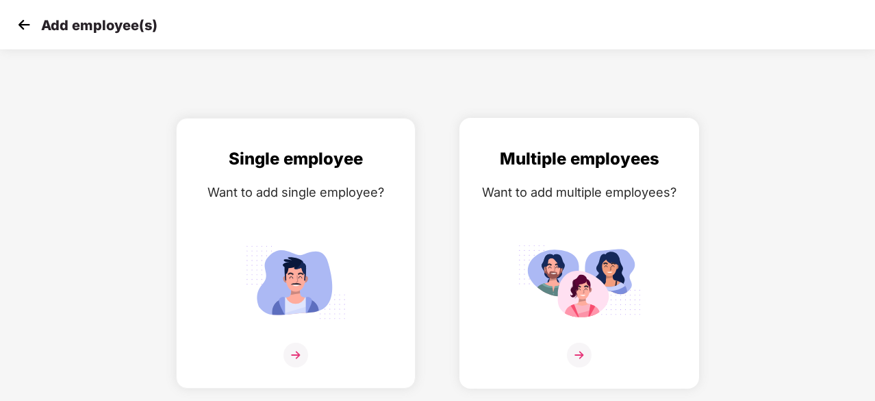
click at [560, 244] on img at bounding box center [579, 282] width 123 height 86
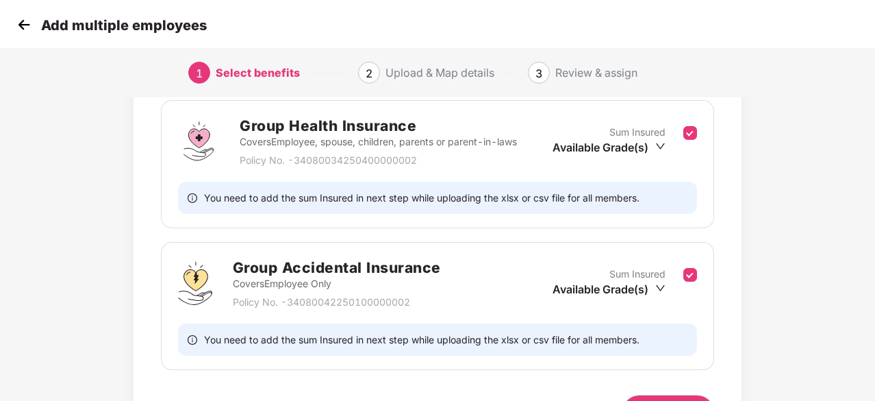
scroll to position [292, 0]
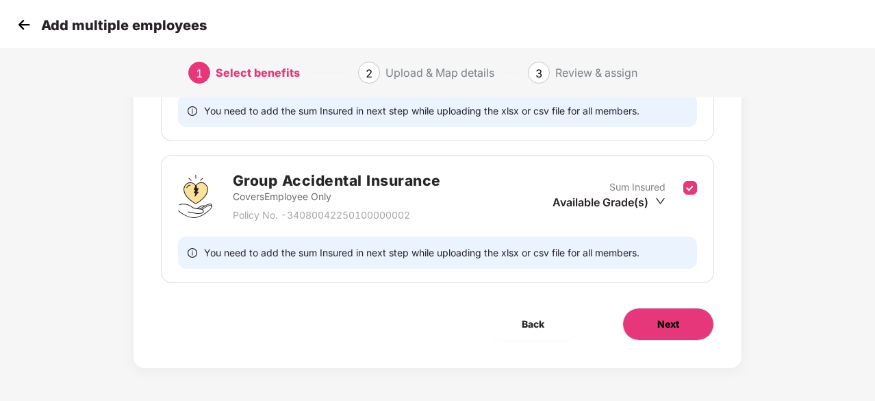
click at [663, 313] on button "Next" at bounding box center [669, 324] width 92 height 33
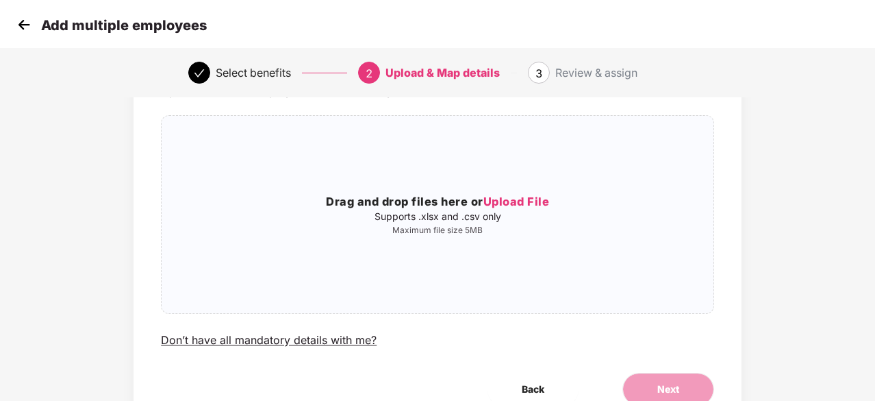
scroll to position [149, 0]
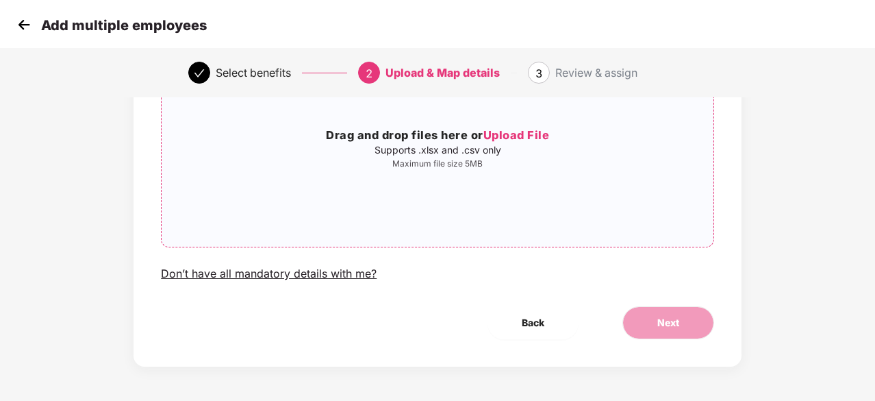
click at [504, 138] on span "Upload File" at bounding box center [517, 135] width 66 height 14
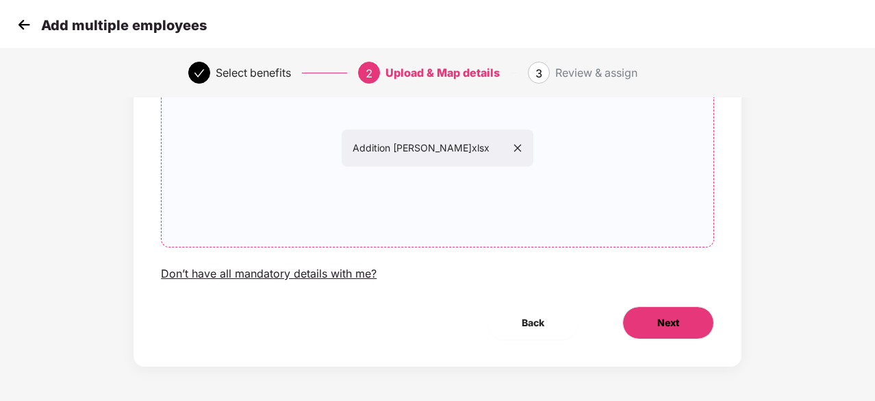
click at [662, 329] on span "Next" at bounding box center [668, 322] width 22 height 15
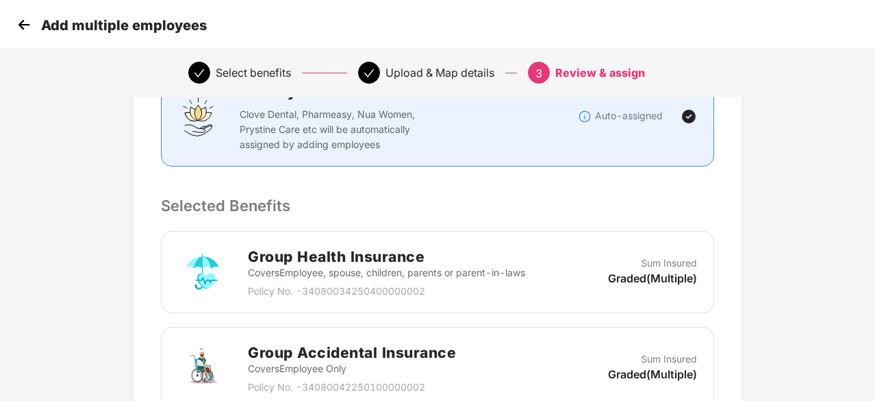
scroll to position [471, 0]
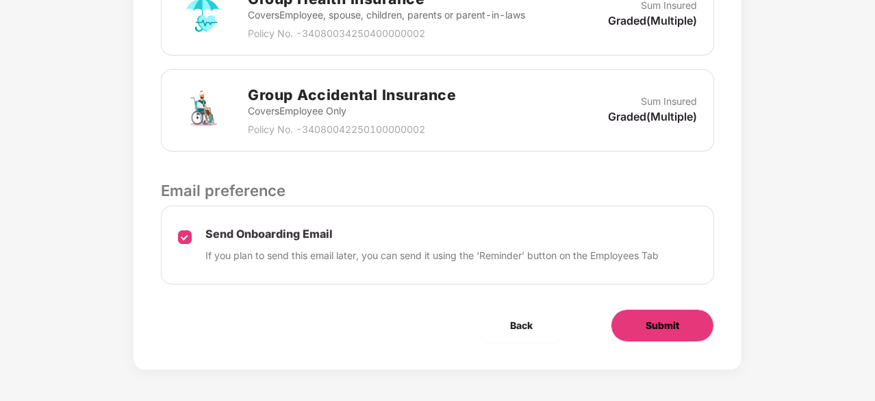
click at [674, 321] on span "Submit" at bounding box center [663, 325] width 34 height 15
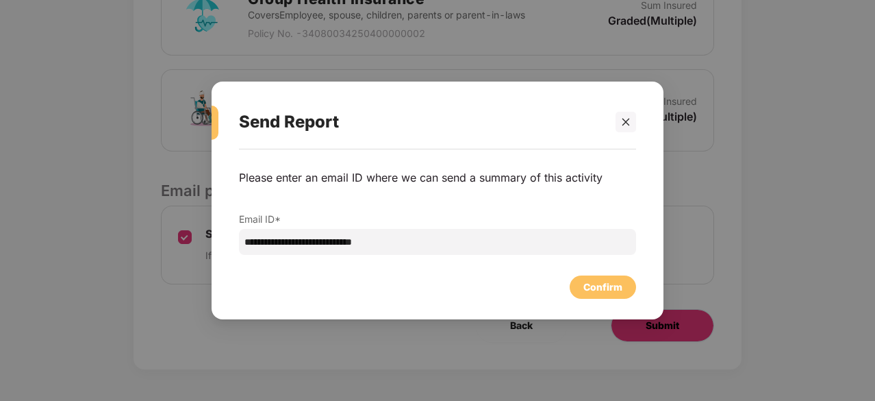
scroll to position [0, 0]
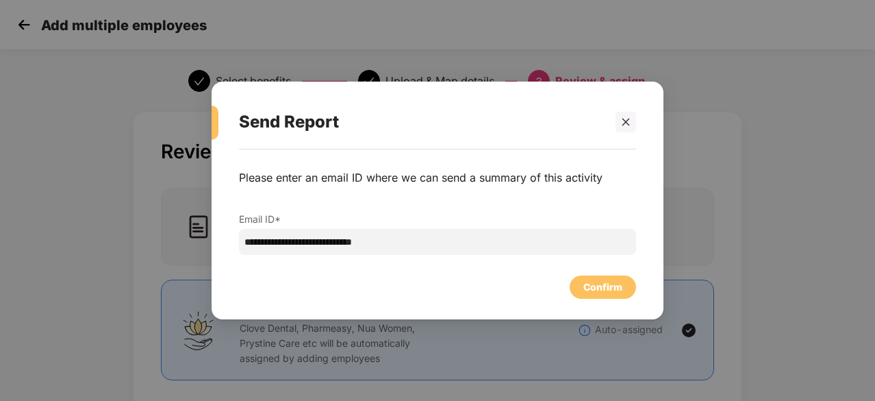
click at [614, 292] on div "Confirm" at bounding box center [603, 286] width 39 height 15
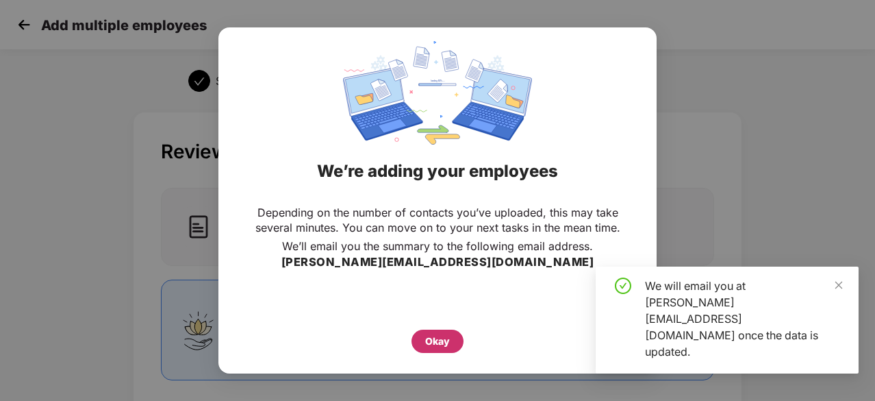
click at [422, 344] on div "Okay" at bounding box center [438, 340] width 52 height 23
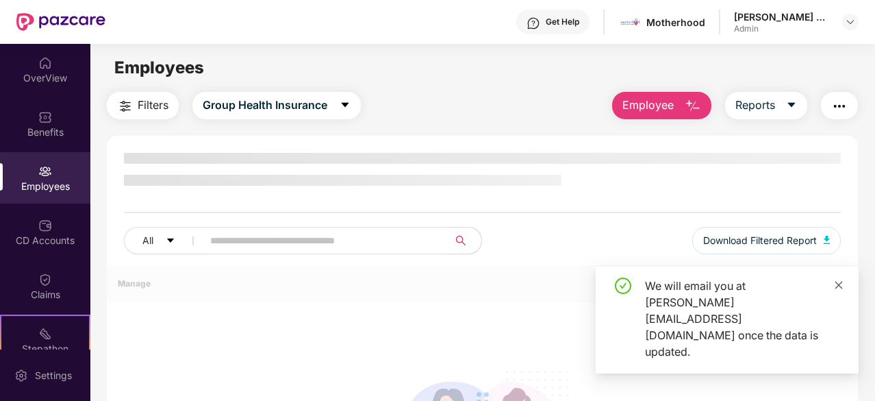
click at [840, 288] on icon "close" at bounding box center [840, 285] width 8 height 8
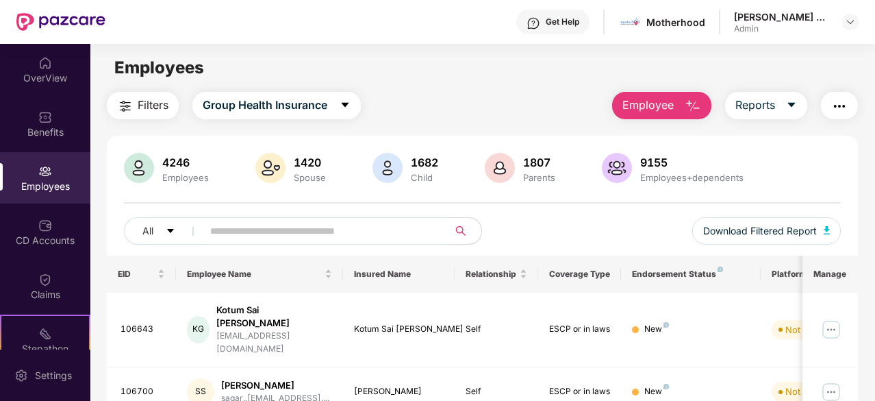
click at [260, 232] on input "text" at bounding box center [320, 231] width 220 height 21
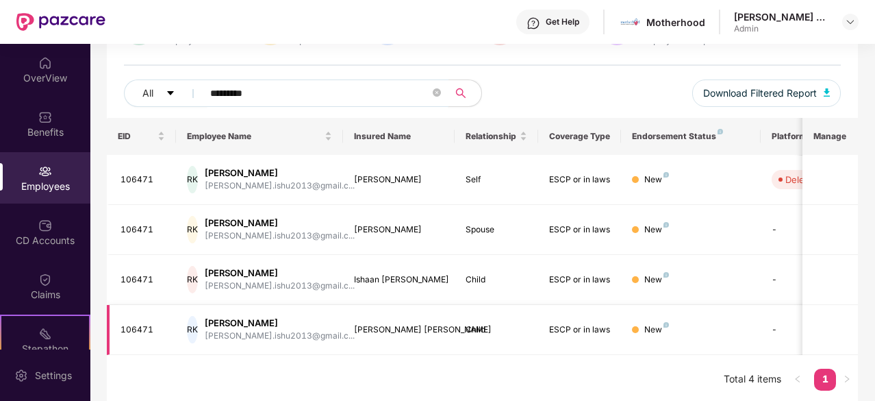
scroll to position [139, 0]
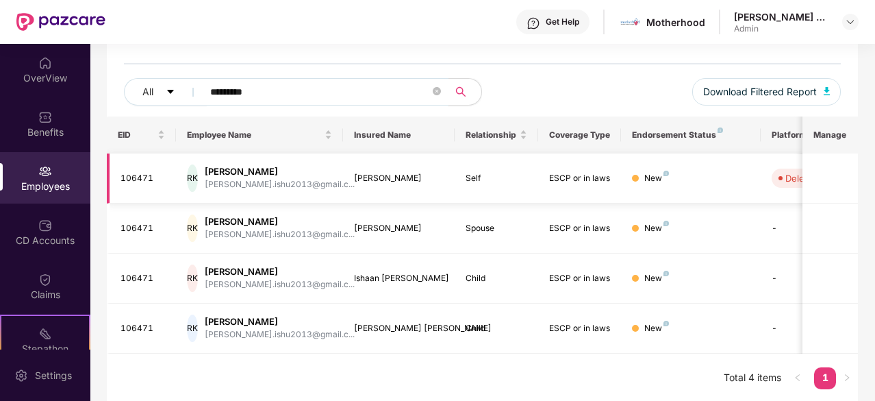
type input "*********"
click at [792, 182] on div "Deleted" at bounding box center [802, 178] width 33 height 14
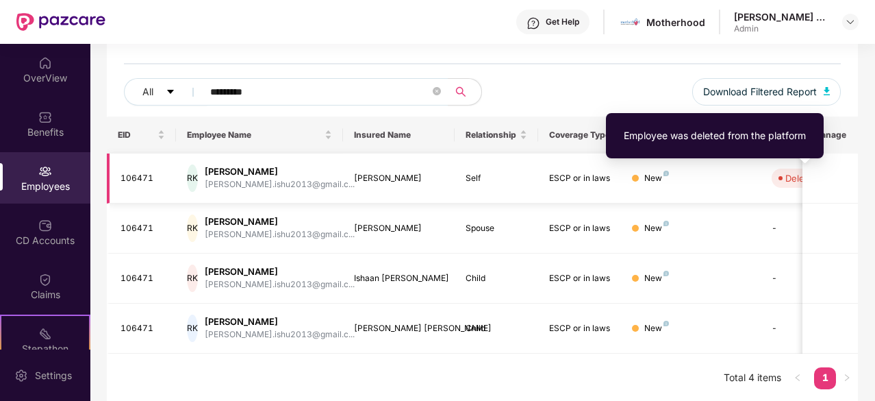
drag, startPoint x: 788, startPoint y: 179, endPoint x: 797, endPoint y: 184, distance: 10.7
click at [799, 184] on span "Deleted" at bounding box center [798, 177] width 53 height 19
click at [790, 173] on div "Deleted" at bounding box center [802, 178] width 33 height 14
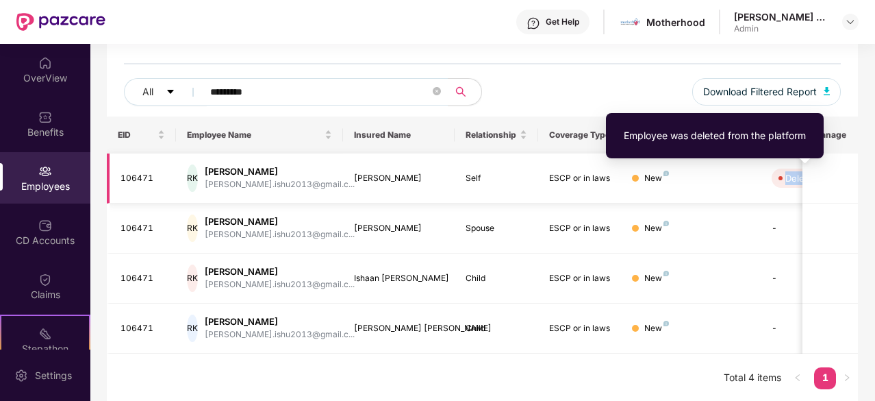
click at [790, 173] on div "Deleted" at bounding box center [802, 178] width 33 height 14
click at [775, 135] on div "Employee was deleted from the platform" at bounding box center [715, 135] width 182 height 15
click at [786, 178] on div "Deleted" at bounding box center [802, 178] width 33 height 14
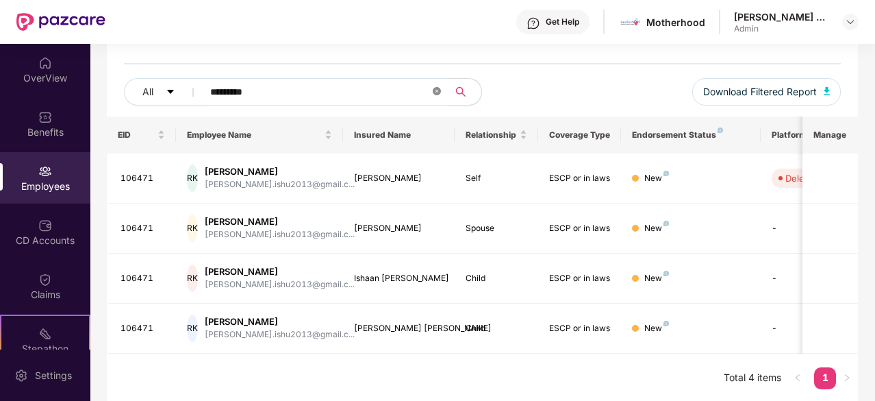
click at [439, 91] on icon "close-circle" at bounding box center [437, 91] width 8 height 8
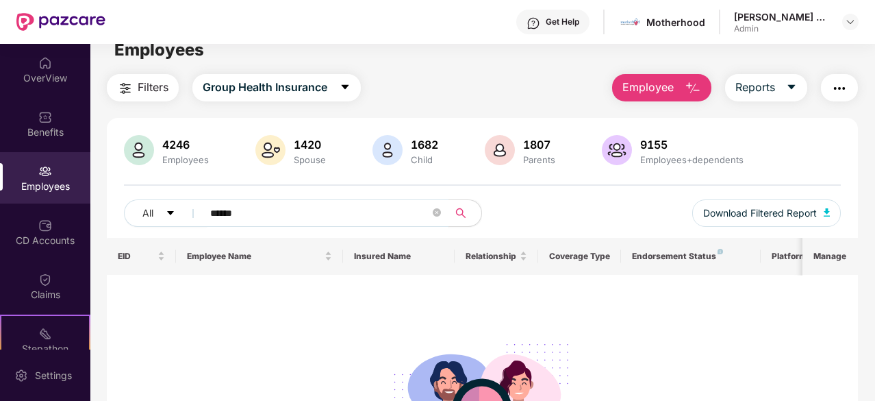
scroll to position [0, 0]
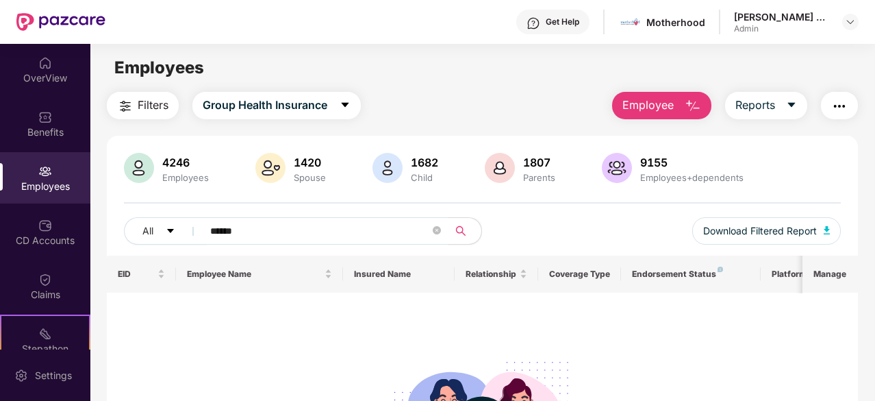
type input "******"
drag, startPoint x: 252, startPoint y: 227, endPoint x: 207, endPoint y: 231, distance: 45.3
click at [207, 231] on span "******" at bounding box center [321, 230] width 255 height 27
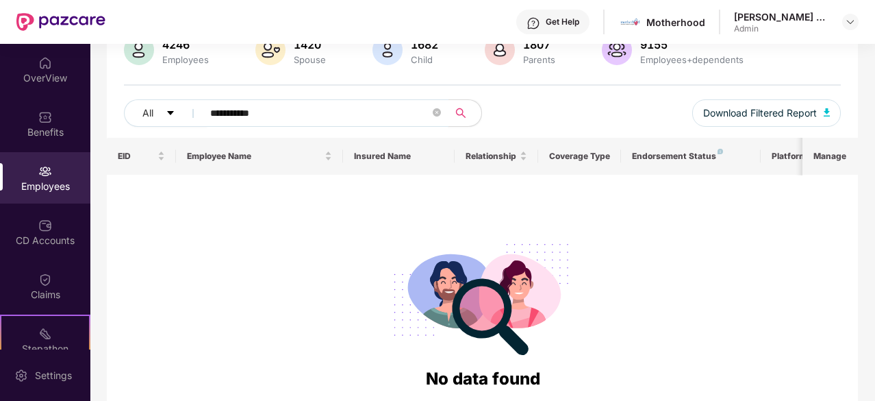
scroll to position [168, 0]
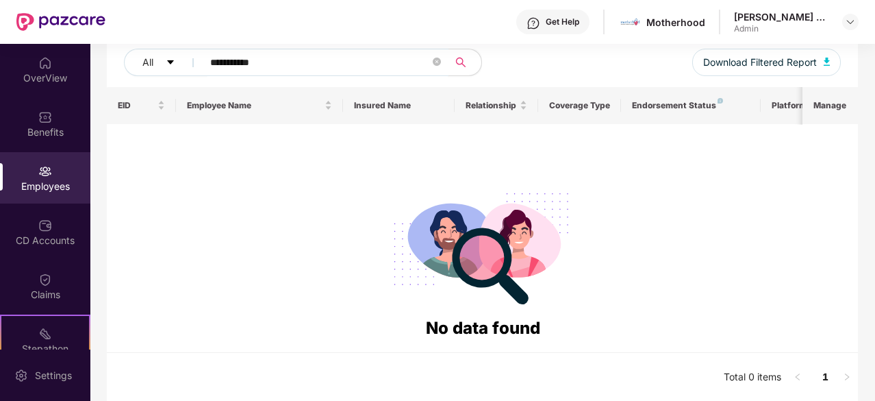
type input "**********"
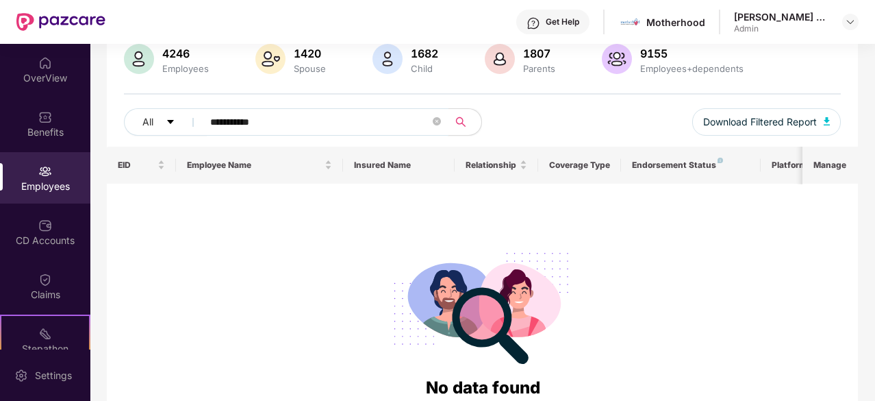
scroll to position [32, 0]
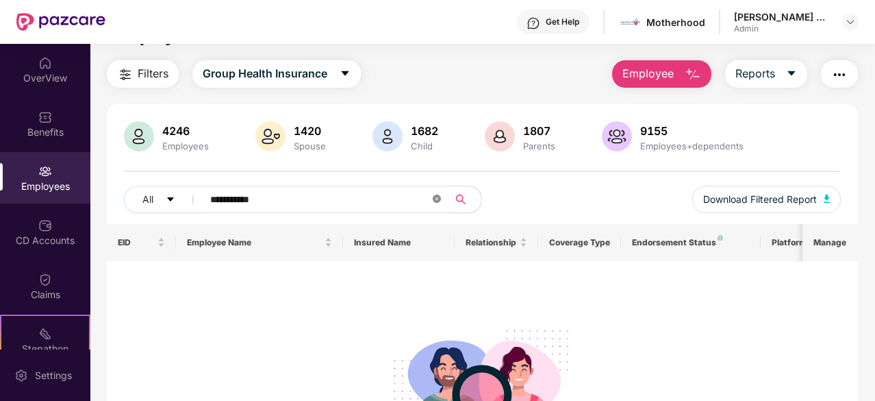
click at [437, 199] on icon "close-circle" at bounding box center [437, 199] width 8 height 8
type input "******"
click at [438, 198] on icon "close-circle" at bounding box center [437, 199] width 8 height 8
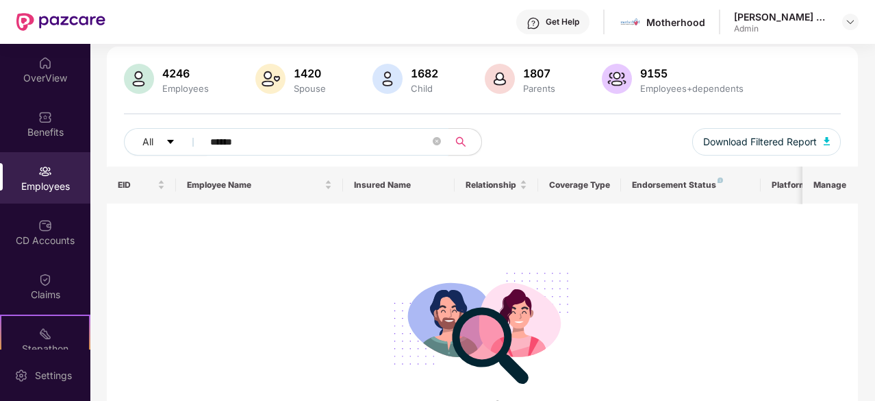
scroll to position [139, 0]
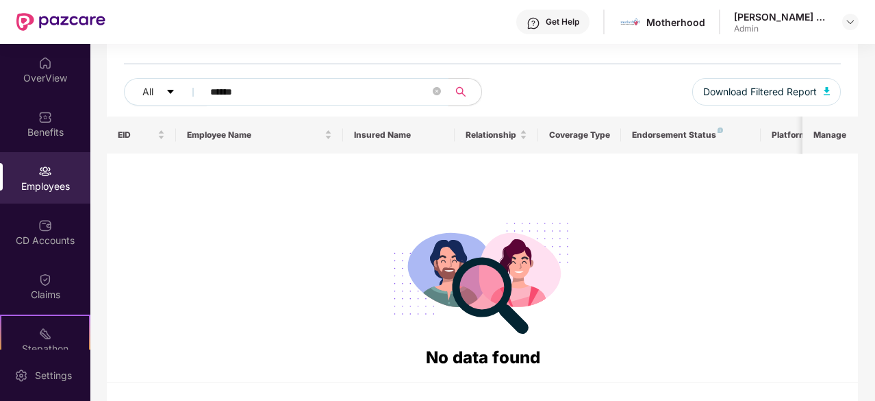
type input "******"
drag, startPoint x: 276, startPoint y: 92, endPoint x: 218, endPoint y: 92, distance: 58.2
click at [218, 92] on input "******" at bounding box center [320, 91] width 220 height 21
type input "*"
type input "*******"
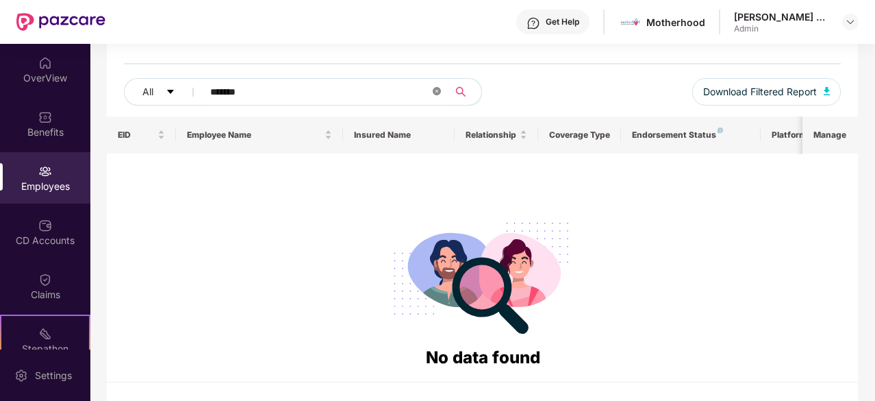
click at [438, 95] on span at bounding box center [437, 92] width 8 height 13
type input "******"
click at [440, 91] on icon "close-circle" at bounding box center [437, 91] width 8 height 8
